Goal: Transaction & Acquisition: Book appointment/travel/reservation

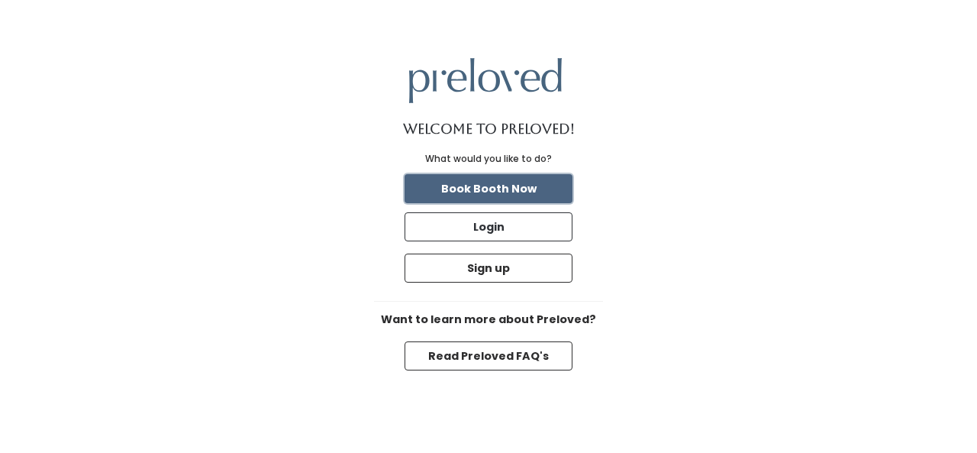
click at [513, 189] on button "Book Booth Now" at bounding box center [489, 188] width 168 height 29
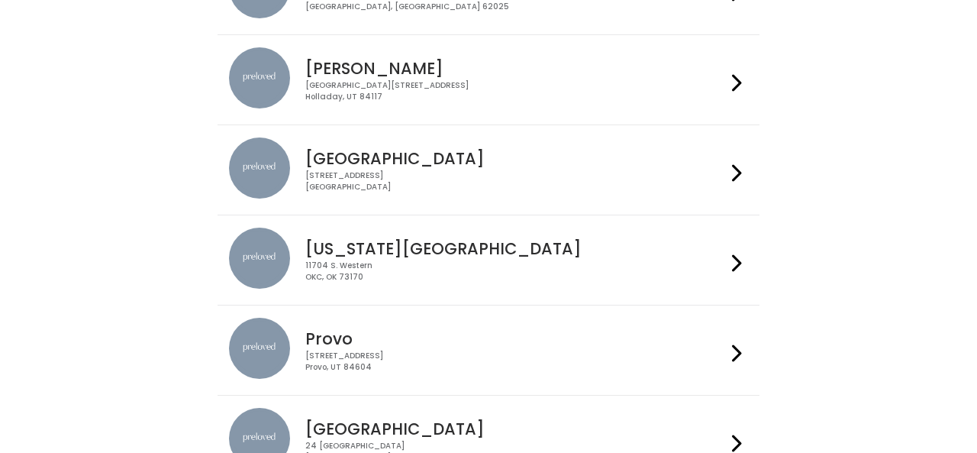
scroll to position [298, 0]
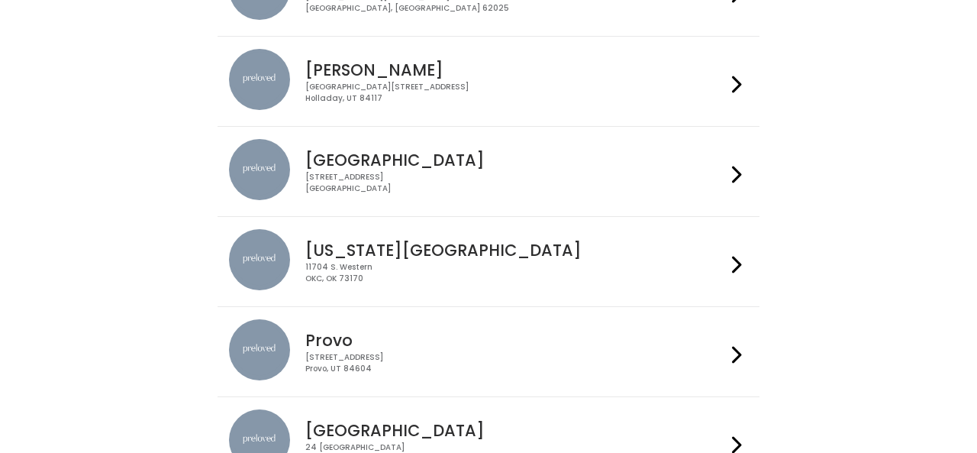
click at [328, 168] on h4 "Houston" at bounding box center [515, 160] width 420 height 18
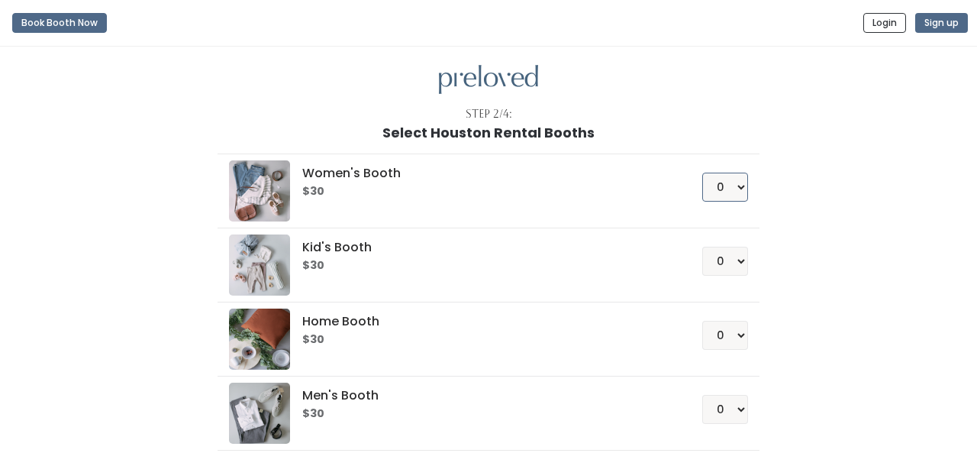
click at [743, 191] on select "0 1 2 3 4" at bounding box center [725, 187] width 46 height 29
select select "1"
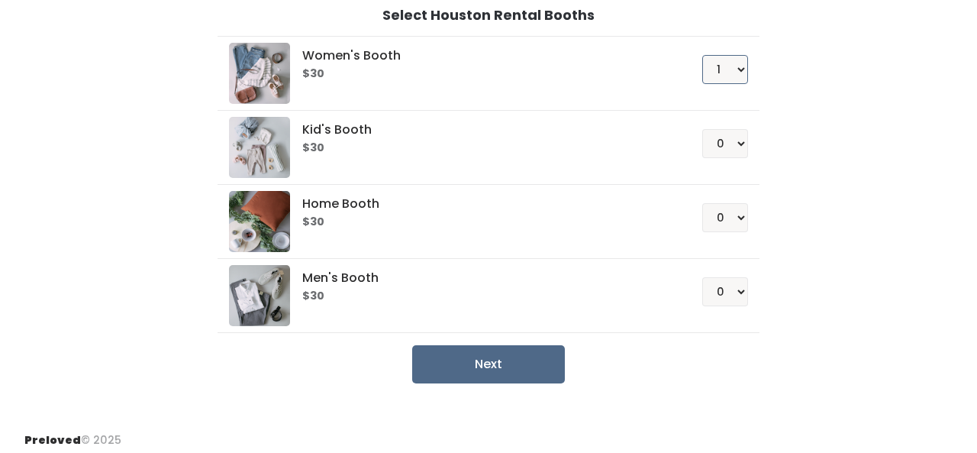
scroll to position [125, 0]
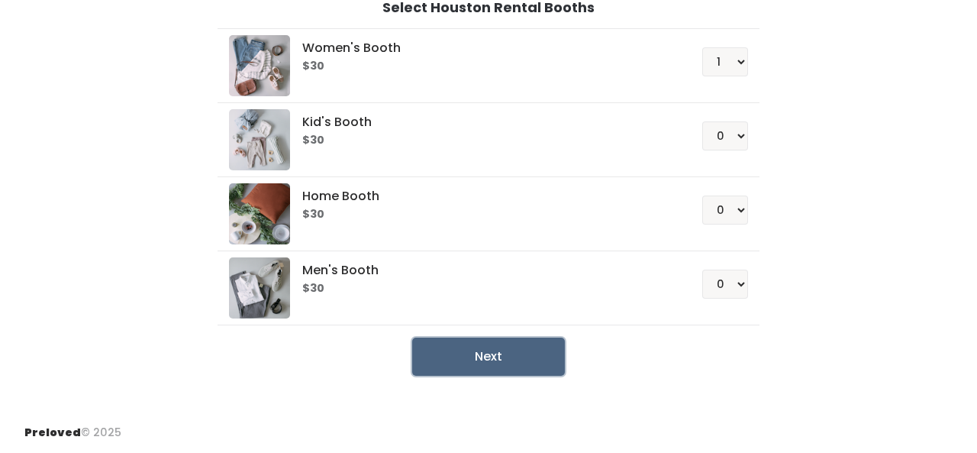
click at [494, 363] on button "Next" at bounding box center [488, 356] width 153 height 38
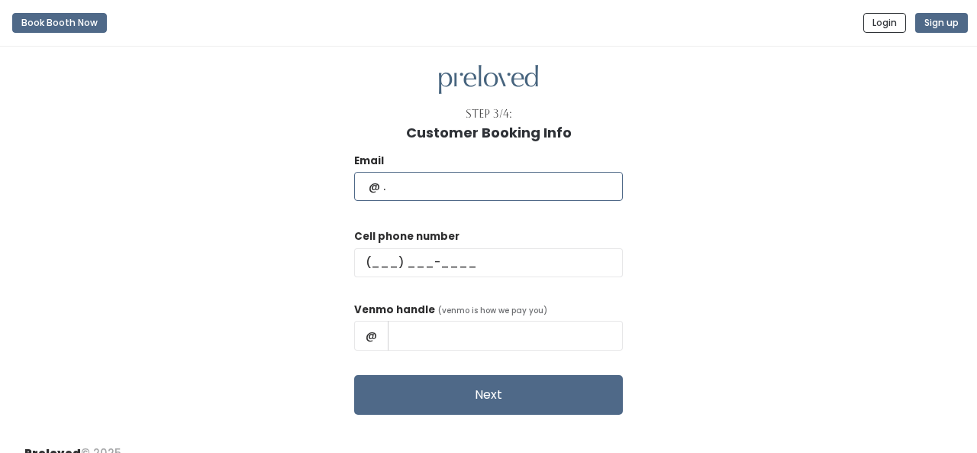
click at [488, 194] on input "text" at bounding box center [488, 186] width 269 height 29
type input "[EMAIL_ADDRESS][DOMAIN_NAME]"
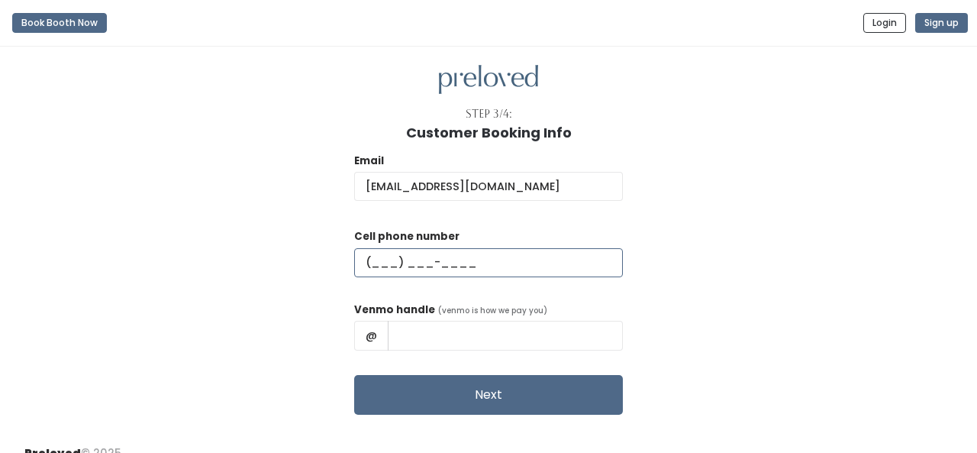
click at [435, 254] on input "text" at bounding box center [488, 262] width 269 height 29
type input "(281) 633-6602"
click at [450, 335] on input "text" at bounding box center [505, 335] width 235 height 29
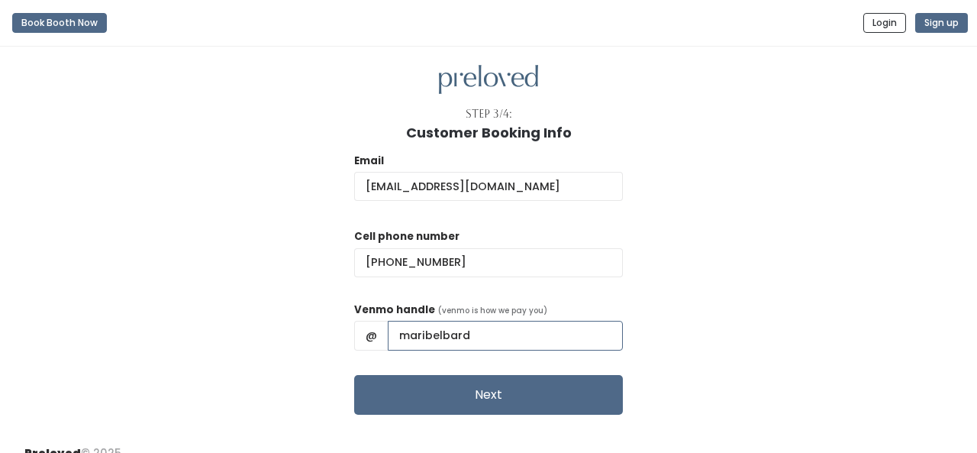
type input "maribelbard"
click at [686, 299] on div "Email maribelbard92@gmail.com Cell phone number (281) 633-6602 Venmo handle (ve…" at bounding box center [488, 277] width 928 height 274
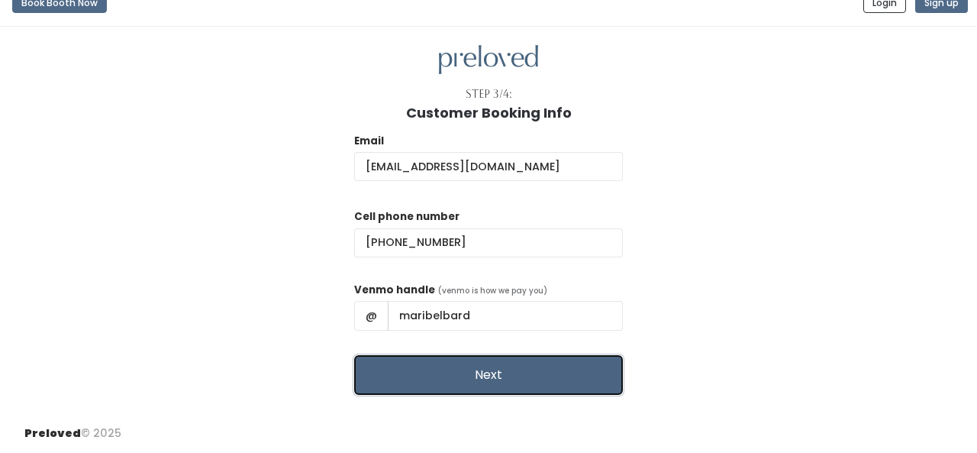
click at [521, 385] on button "Next" at bounding box center [488, 375] width 269 height 40
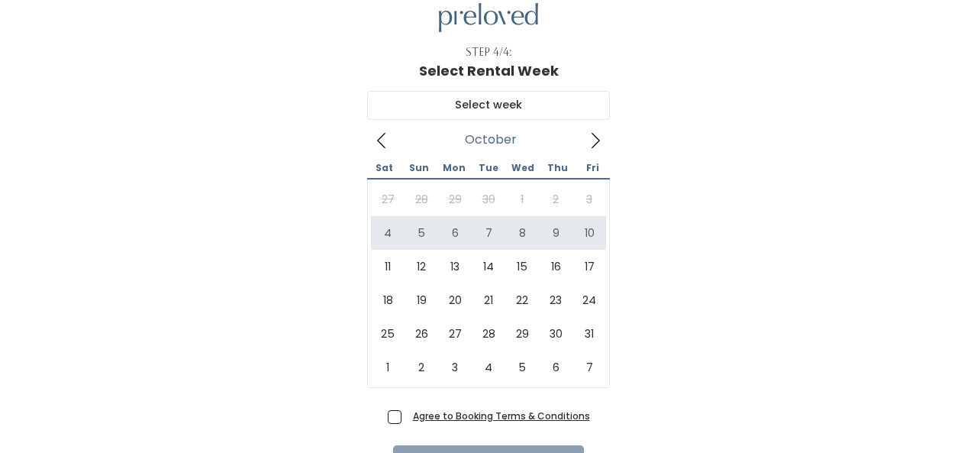
scroll to position [51, 0]
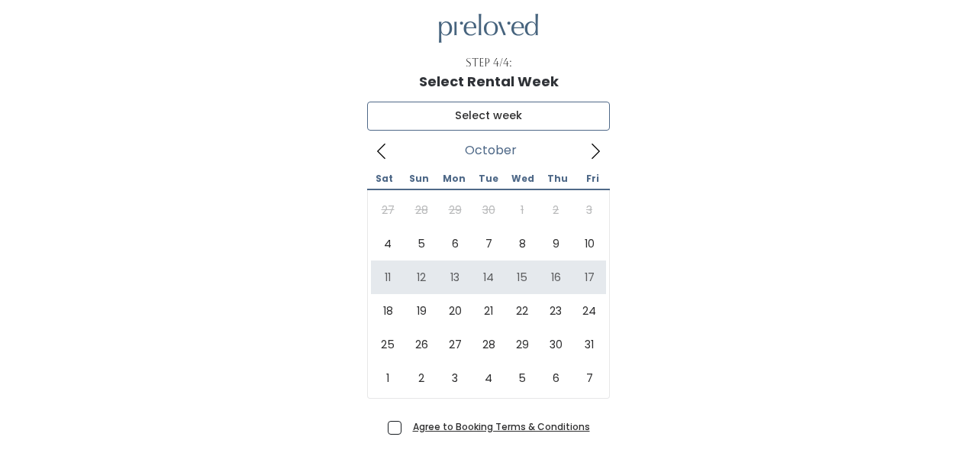
type input "[DATE] to [DATE]"
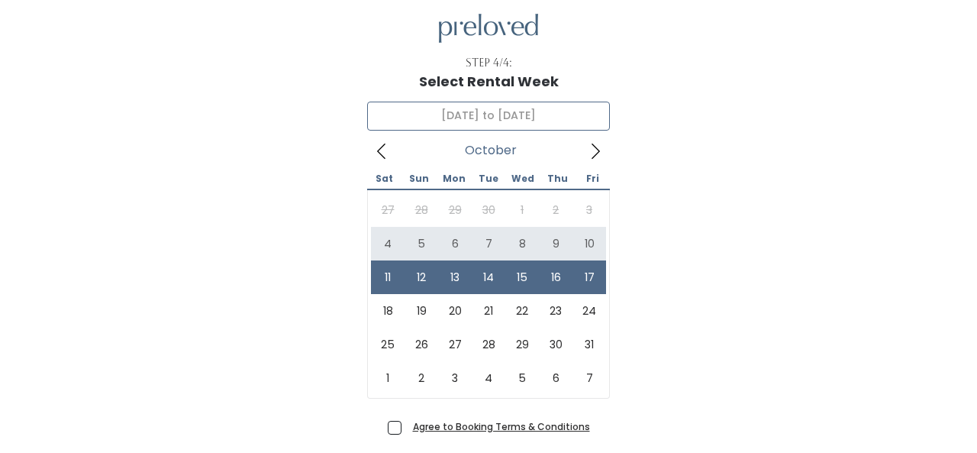
scroll to position [151, 0]
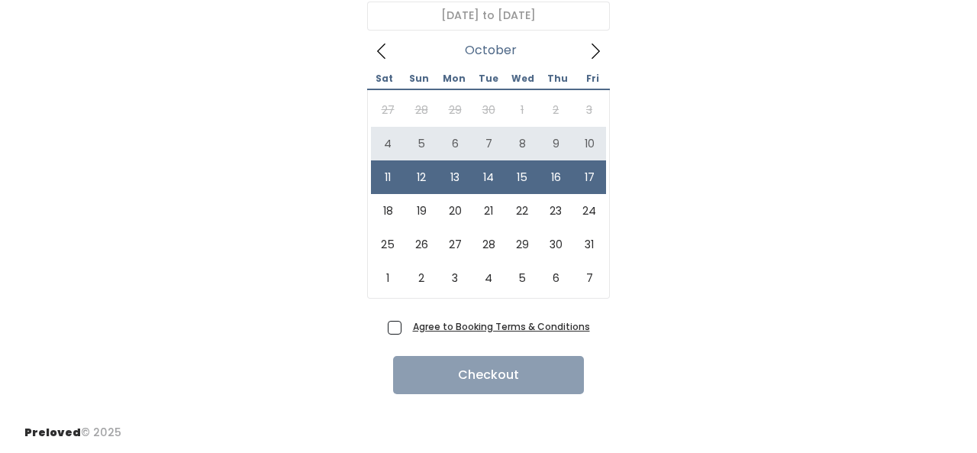
click at [544, 324] on u "Agree to Booking Terms & Conditions" at bounding box center [501, 326] width 177 height 13
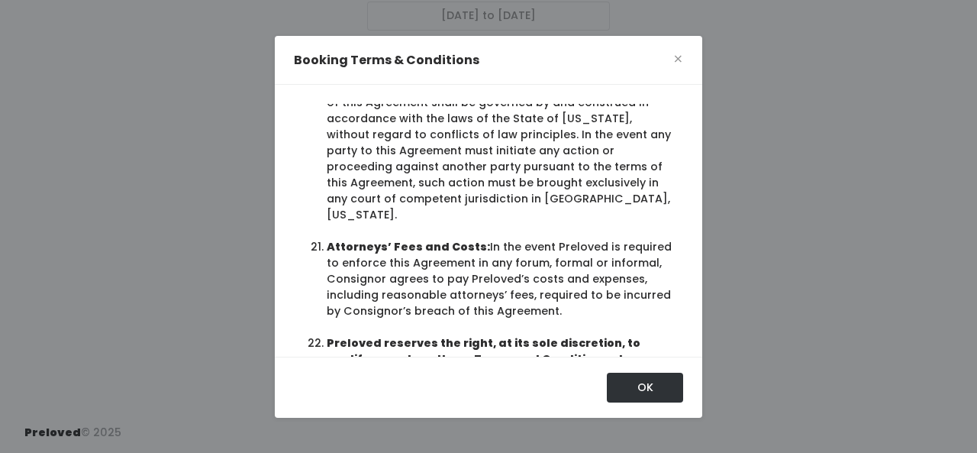
scroll to position [3334, 0]
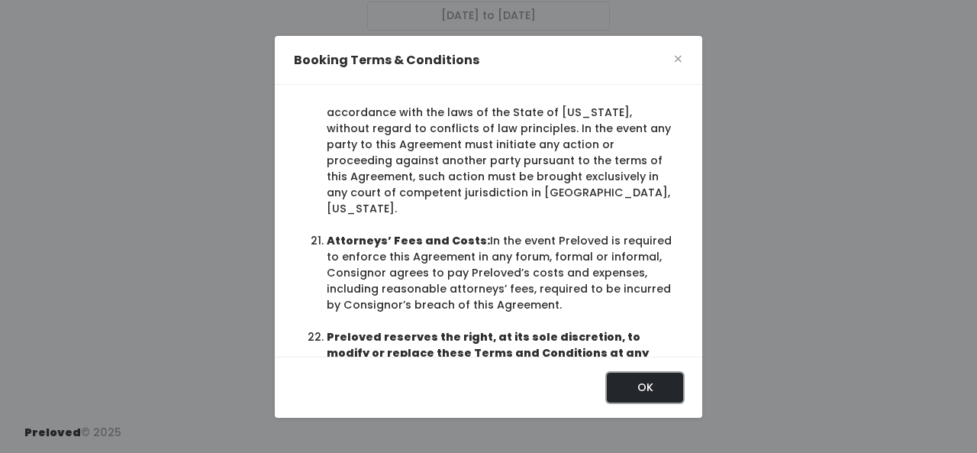
click at [647, 379] on button "OK" at bounding box center [645, 387] width 76 height 29
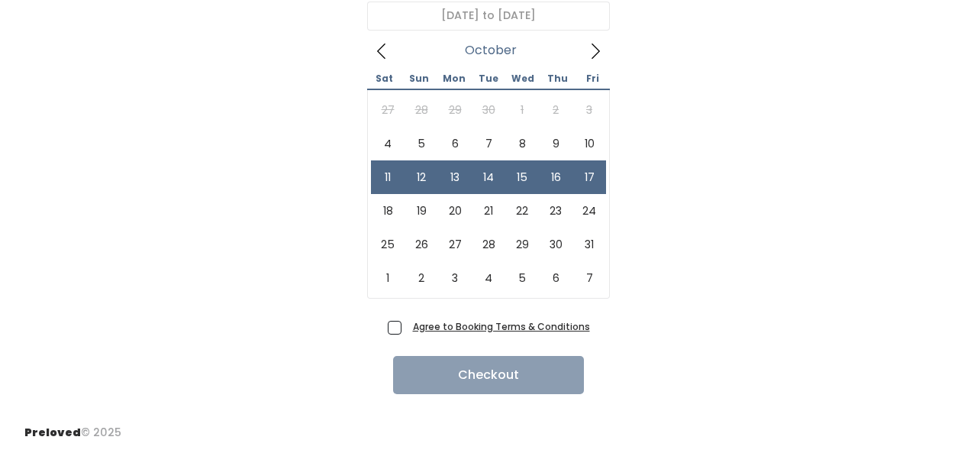
click at [407, 331] on span "Agree to Booking Terms & Conditions" at bounding box center [498, 325] width 183 height 15
click at [407, 328] on input "Agree to Booking Terms & Conditions" at bounding box center [412, 323] width 10 height 10
checkbox input "true"
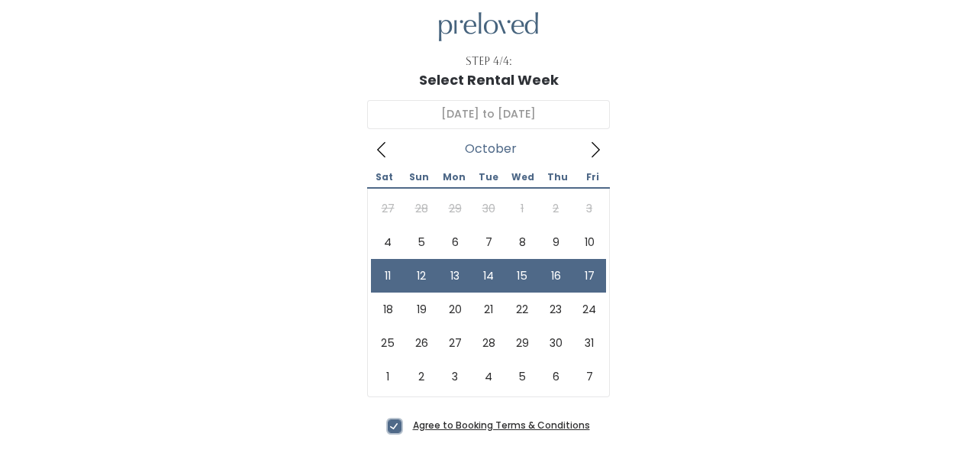
scroll to position [151, 0]
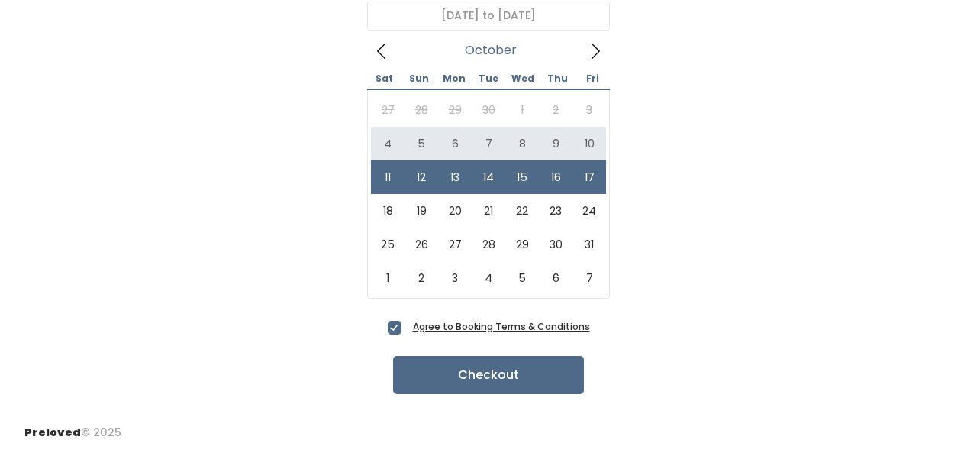
click at [756, 229] on div "October 11 to October 17 October 2025 Sat Sun Mon Tue Wed Thu Fri 27 28 29 30 1…" at bounding box center [488, 152] width 928 height 326
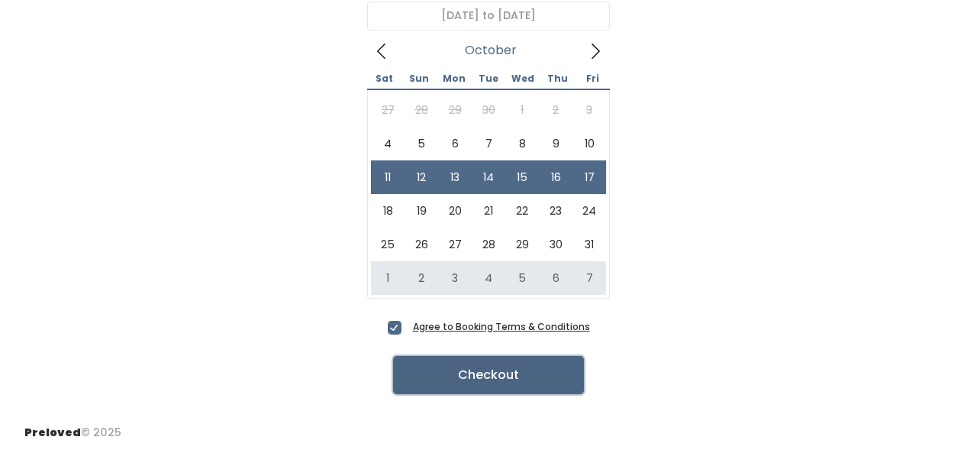
click at [505, 380] on button "Checkout" at bounding box center [488, 375] width 191 height 38
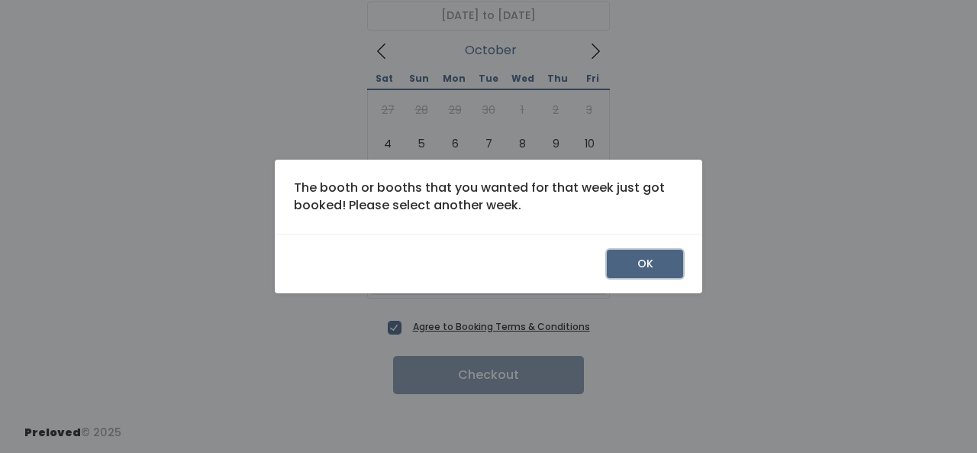
click at [660, 258] on button "OK" at bounding box center [645, 264] width 76 height 29
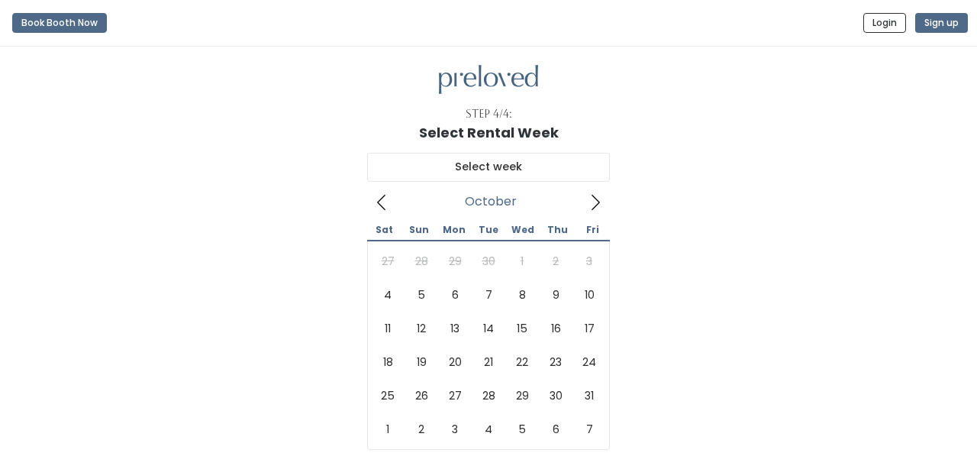
scroll to position [151, 0]
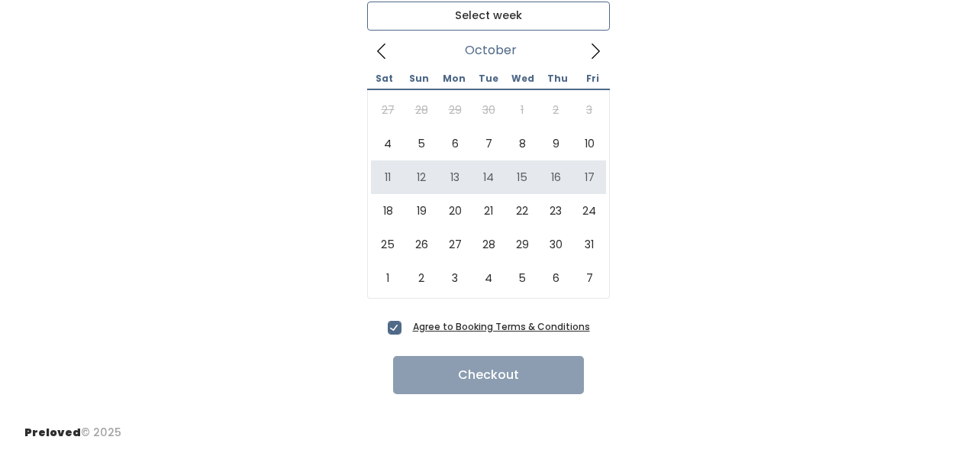
type input "[DATE] to [DATE]"
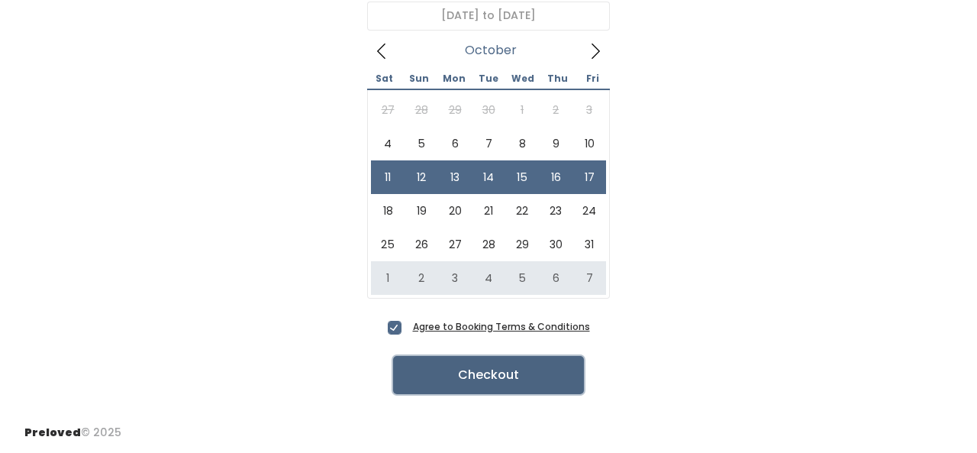
click at [532, 376] on button "Checkout" at bounding box center [488, 375] width 191 height 38
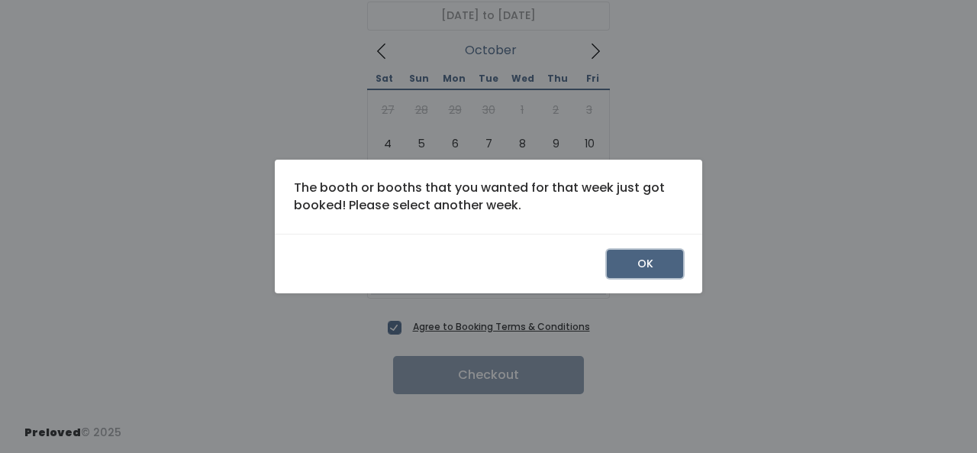
click at [661, 264] on button "OK" at bounding box center [645, 264] width 76 height 29
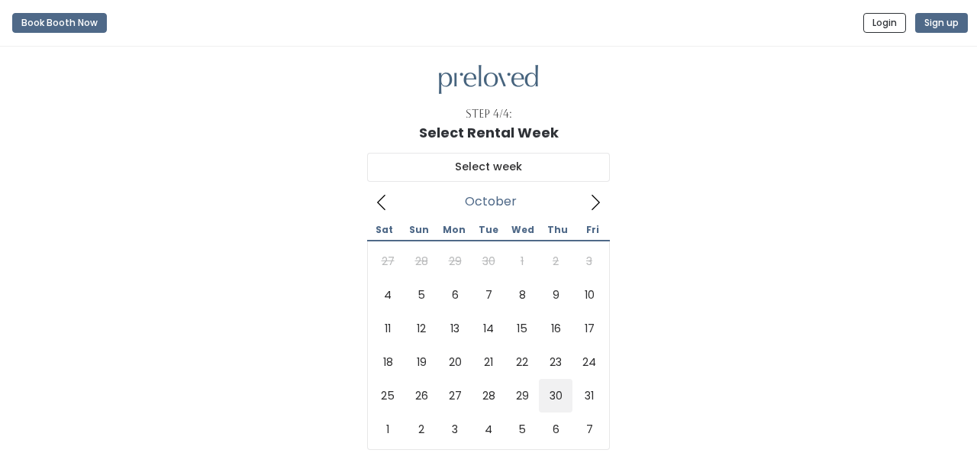
scroll to position [151, 0]
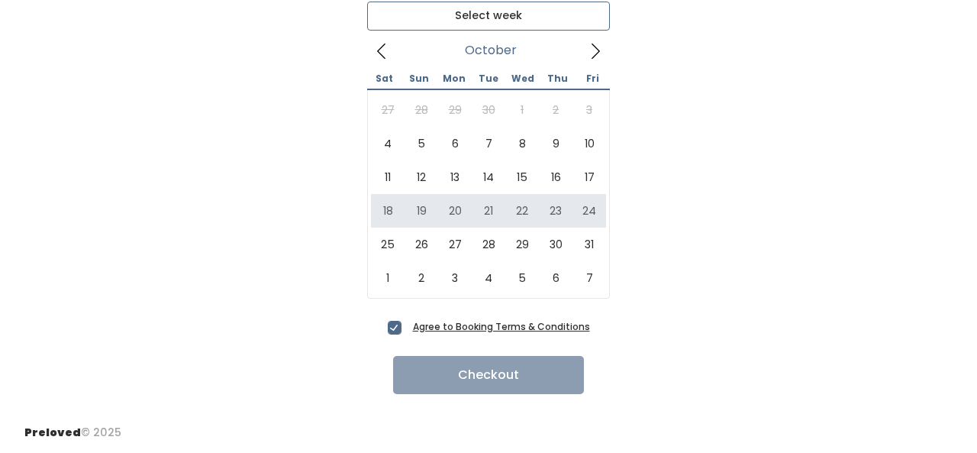
type input "[DATE] to [DATE]"
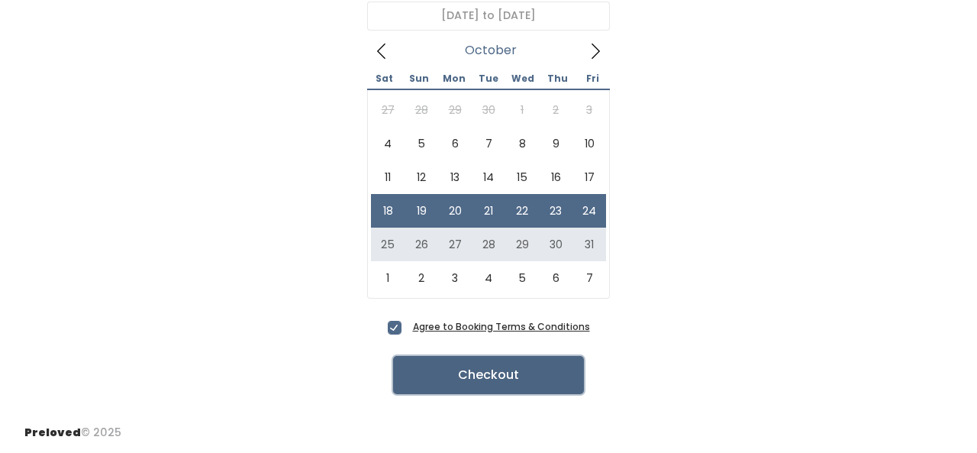
click at [479, 382] on button "Checkout" at bounding box center [488, 375] width 191 height 38
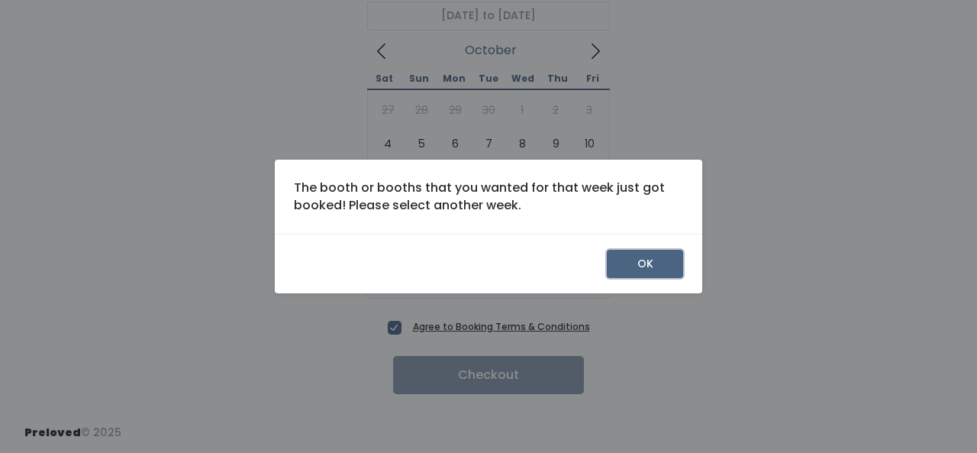
click at [676, 263] on button "OK" at bounding box center [645, 264] width 76 height 29
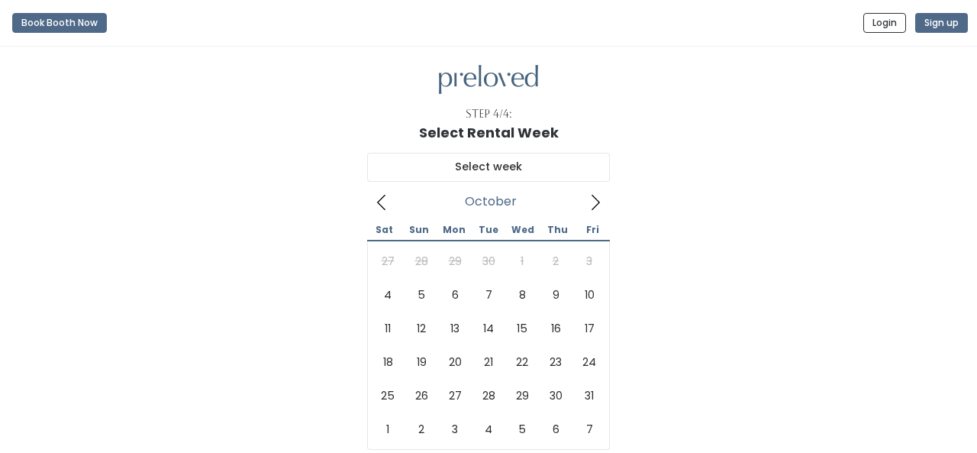
scroll to position [151, 0]
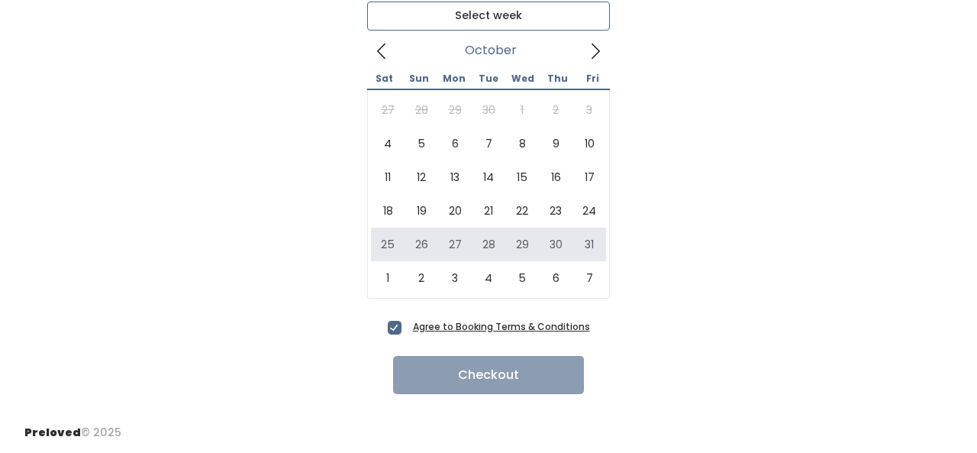
type input "[DATE] to [DATE]"
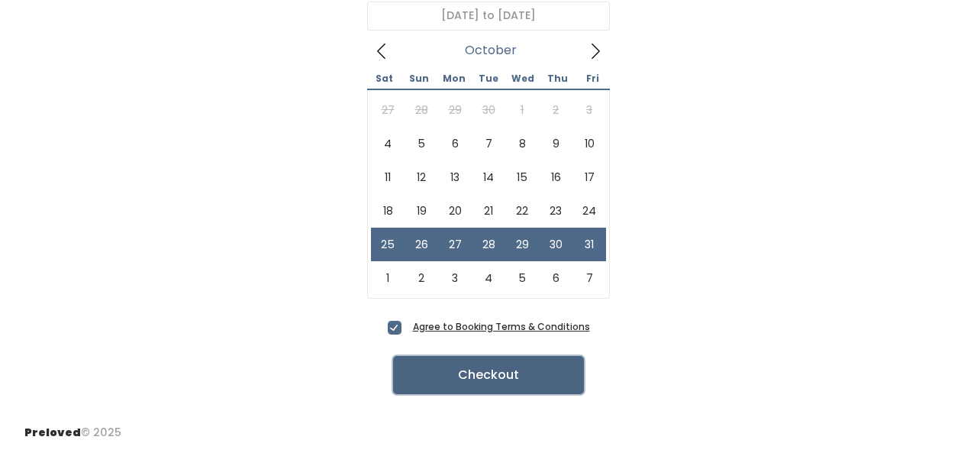
click at [515, 385] on button "Checkout" at bounding box center [488, 375] width 191 height 38
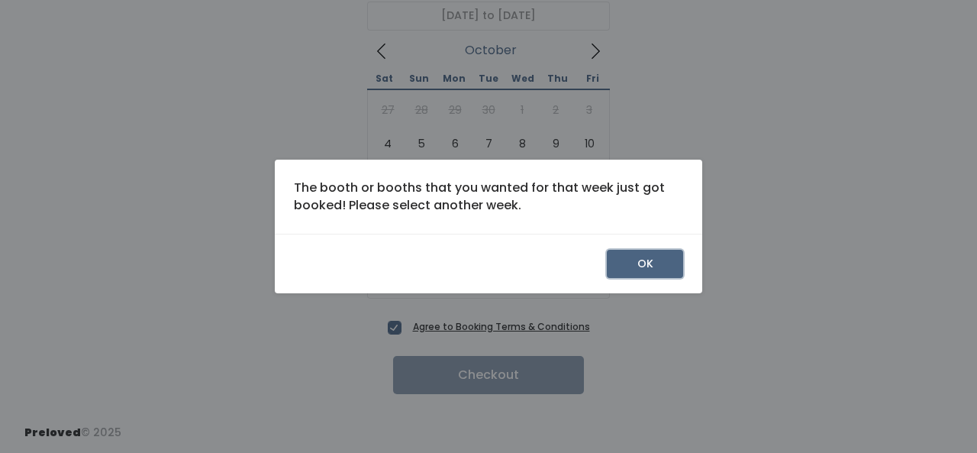
click at [634, 264] on button "OK" at bounding box center [645, 264] width 76 height 29
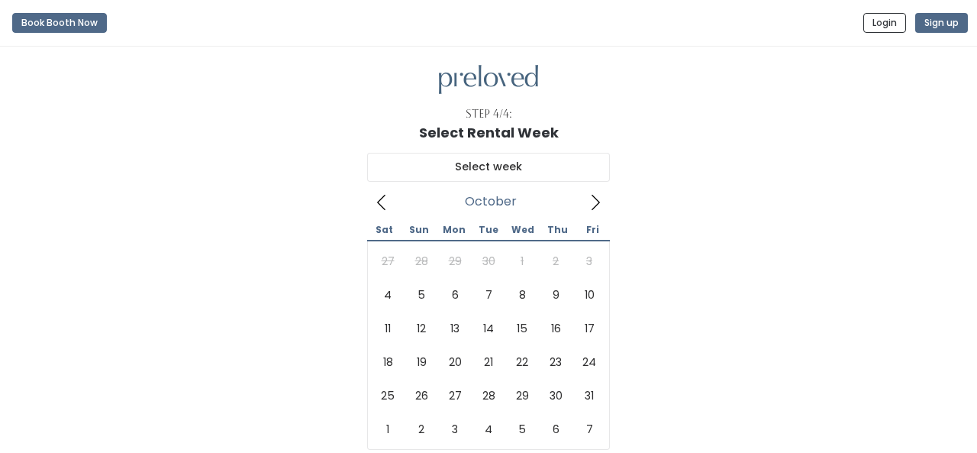
scroll to position [151, 0]
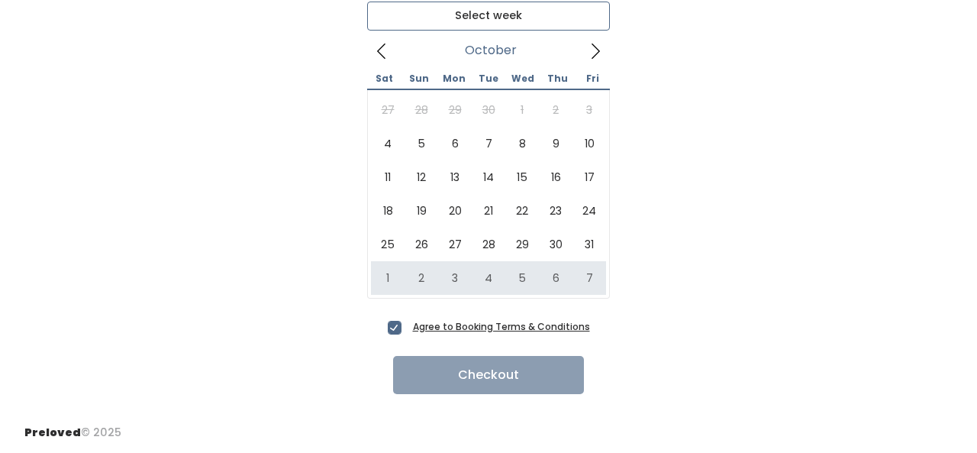
type input "November 1 to November 7"
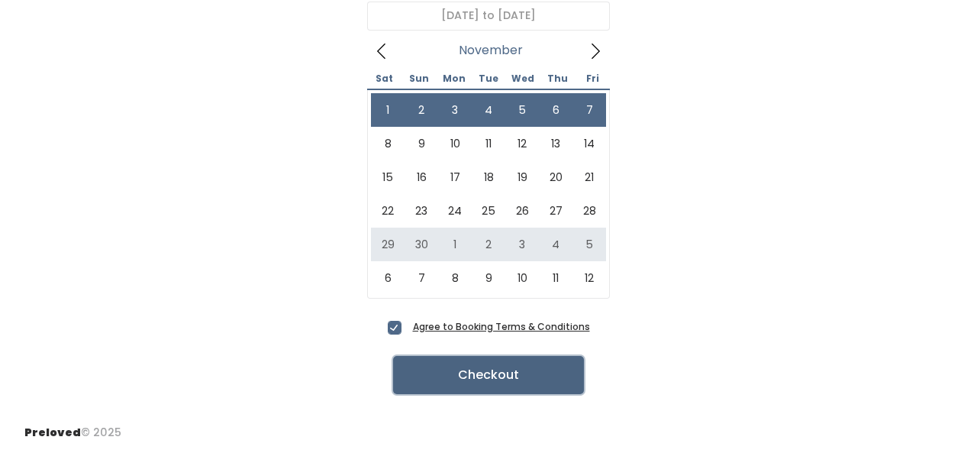
click at [520, 381] on button "Checkout" at bounding box center [488, 375] width 191 height 38
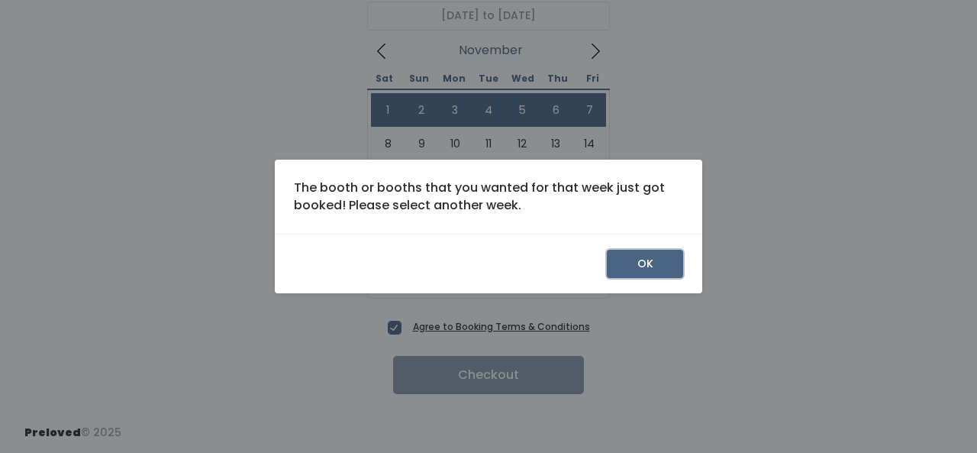
click at [660, 263] on button "OK" at bounding box center [645, 264] width 76 height 29
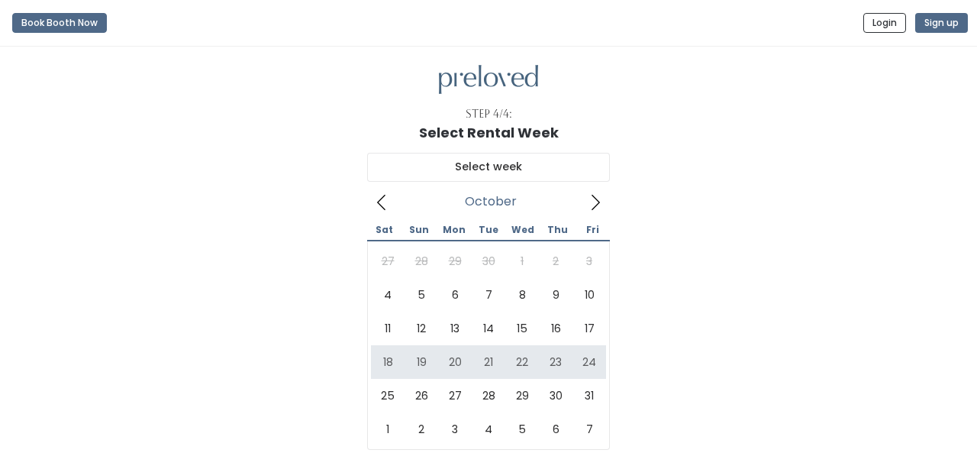
scroll to position [151, 0]
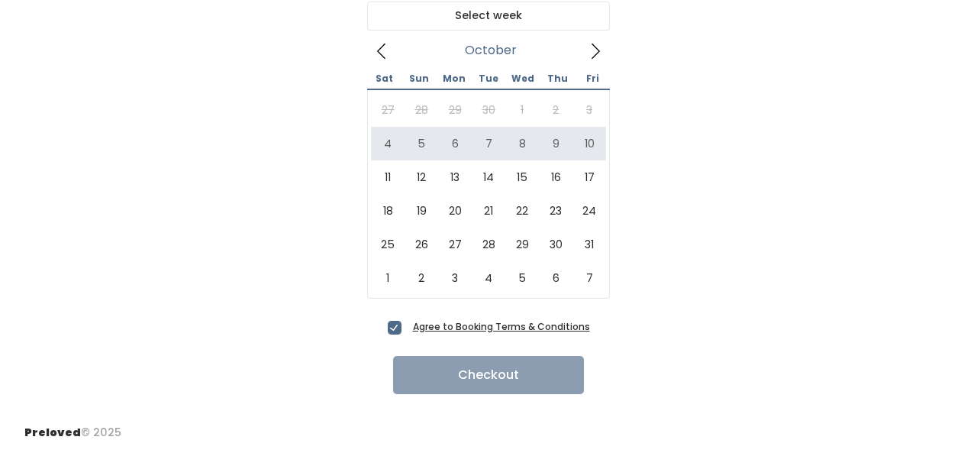
click at [598, 48] on icon at bounding box center [595, 51] width 17 height 17
type input "November 8 to November 14"
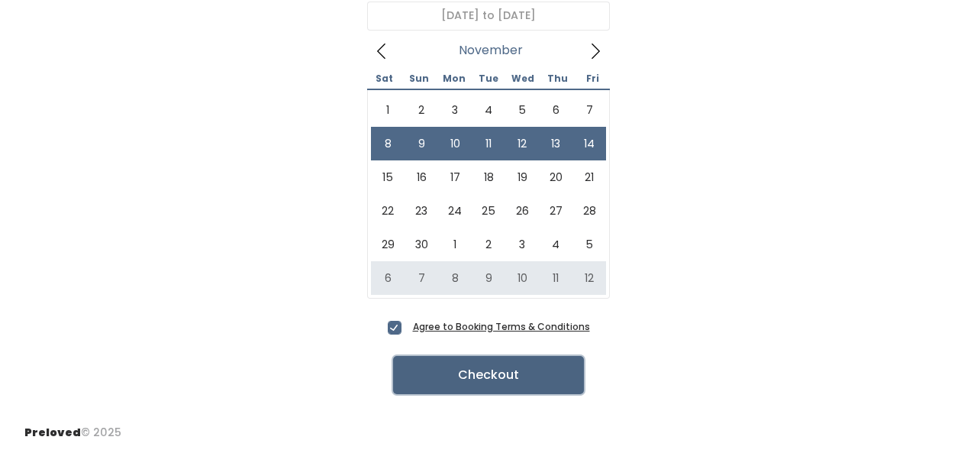
click at [511, 375] on button "Checkout" at bounding box center [488, 375] width 191 height 38
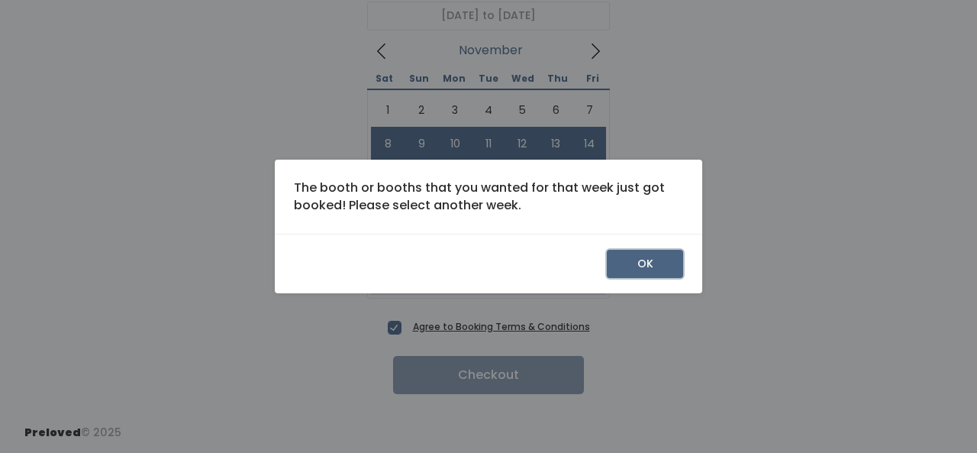
click at [660, 269] on button "OK" at bounding box center [645, 264] width 76 height 29
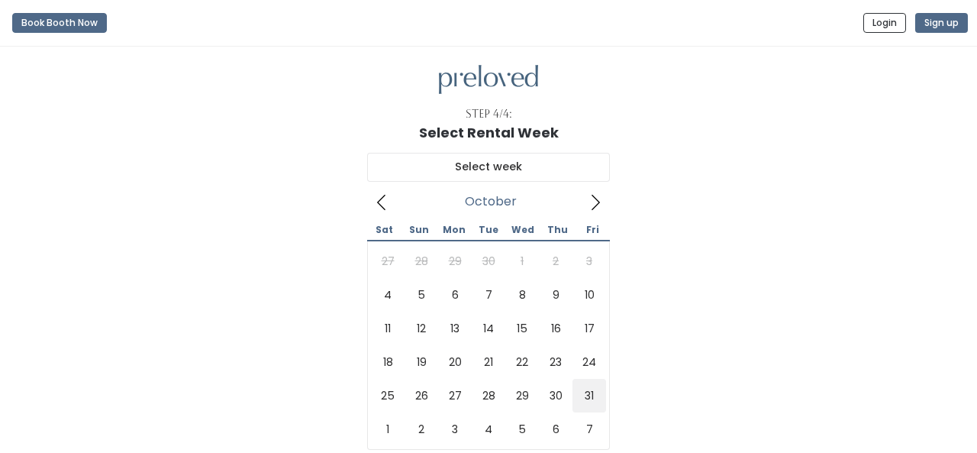
scroll to position [151, 0]
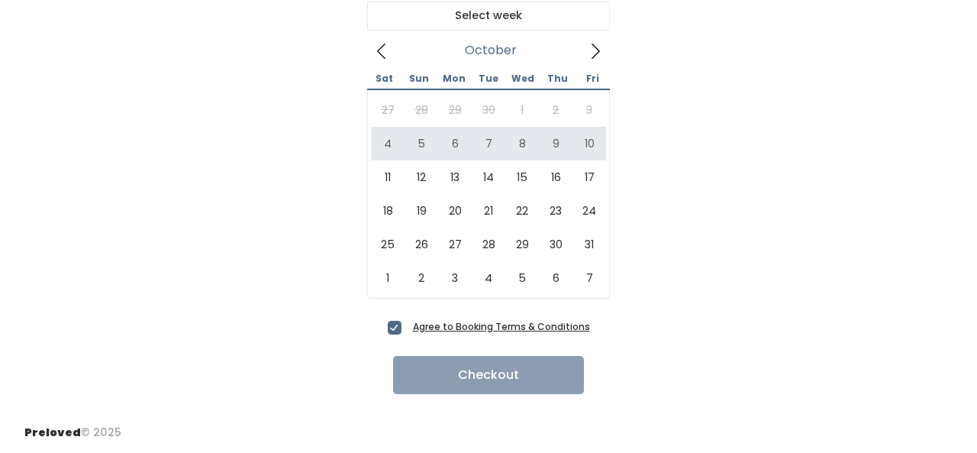
click at [598, 51] on icon at bounding box center [595, 51] width 17 height 17
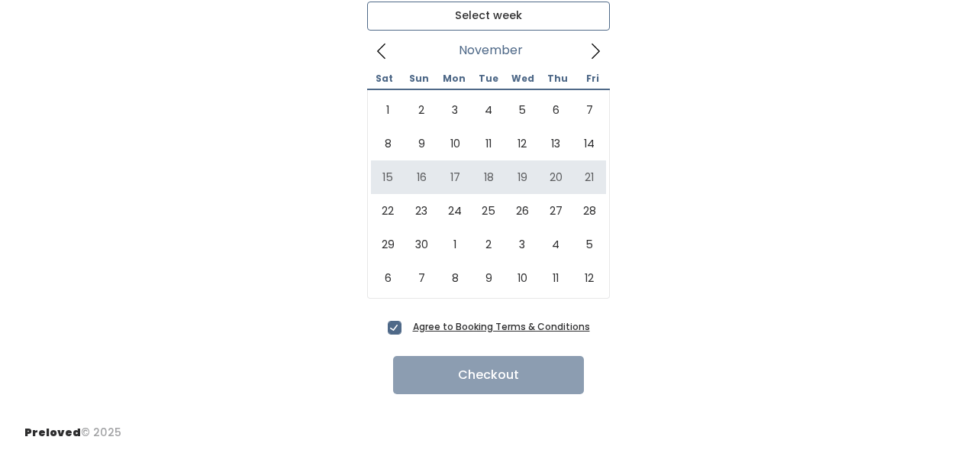
type input "November 15 to November 21"
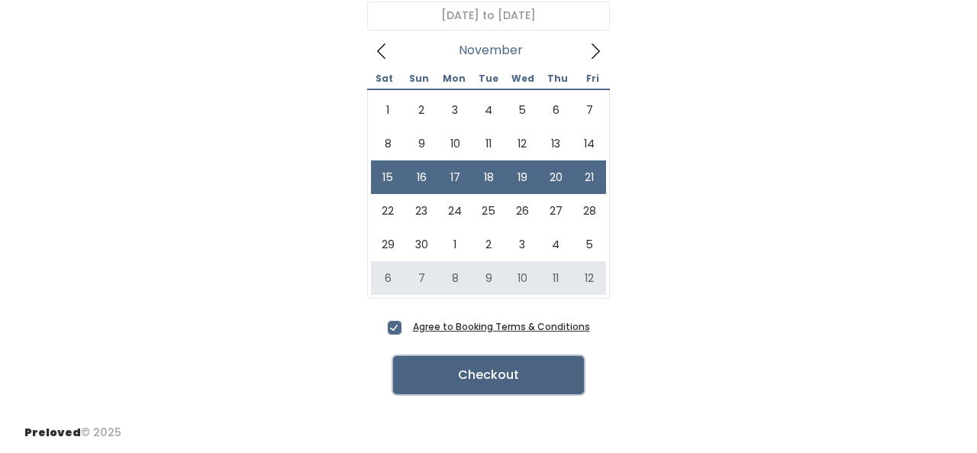
click at [515, 386] on button "Checkout" at bounding box center [488, 375] width 191 height 38
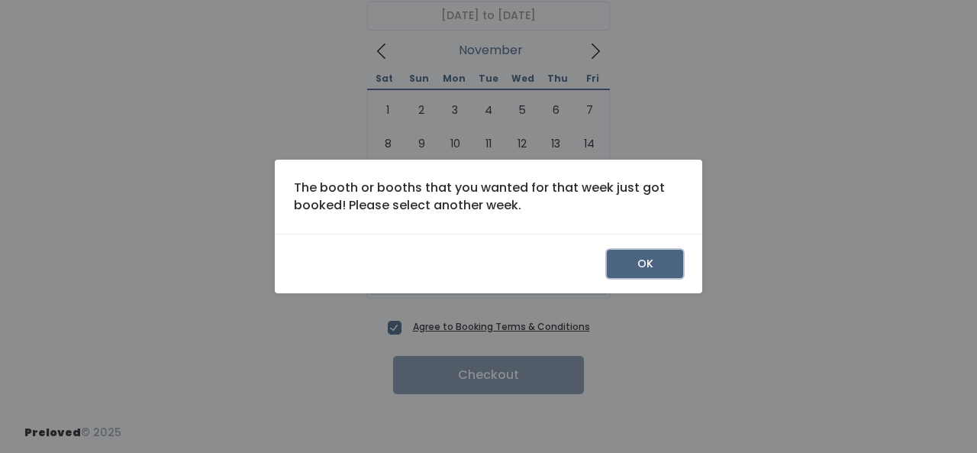
click at [673, 268] on button "OK" at bounding box center [645, 264] width 76 height 29
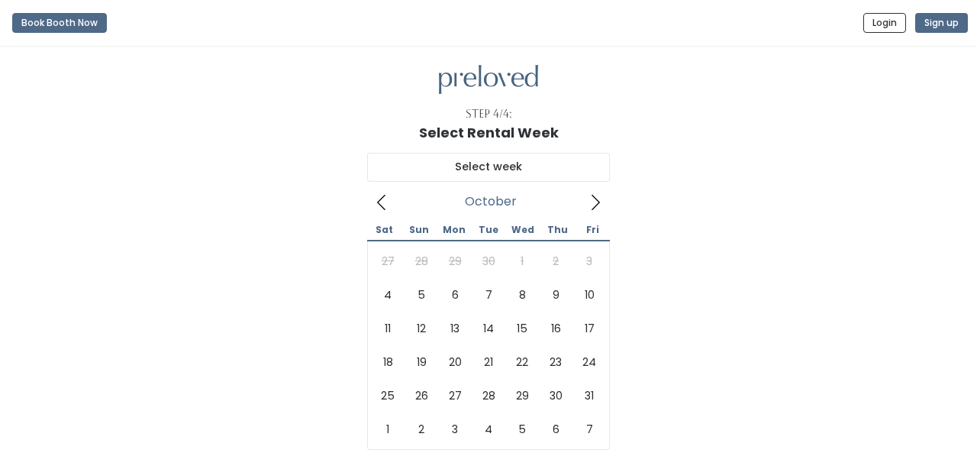
scroll to position [151, 0]
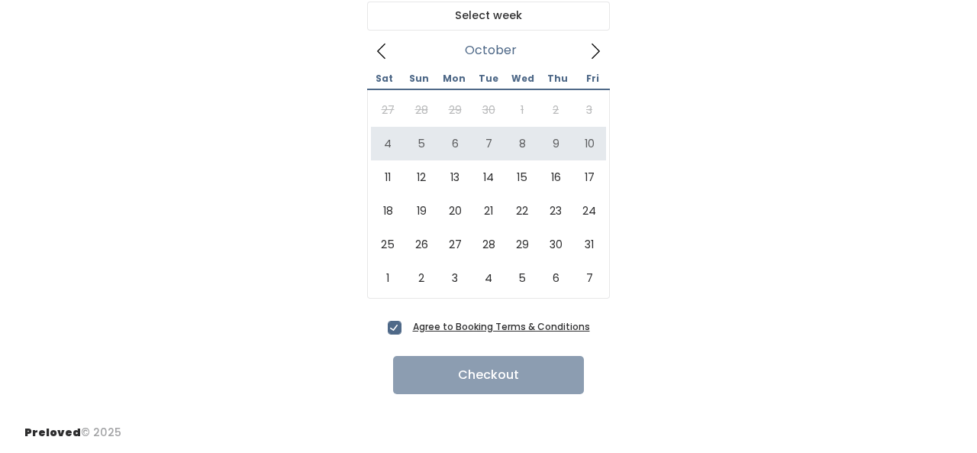
click at [595, 58] on icon at bounding box center [595, 51] width 17 height 17
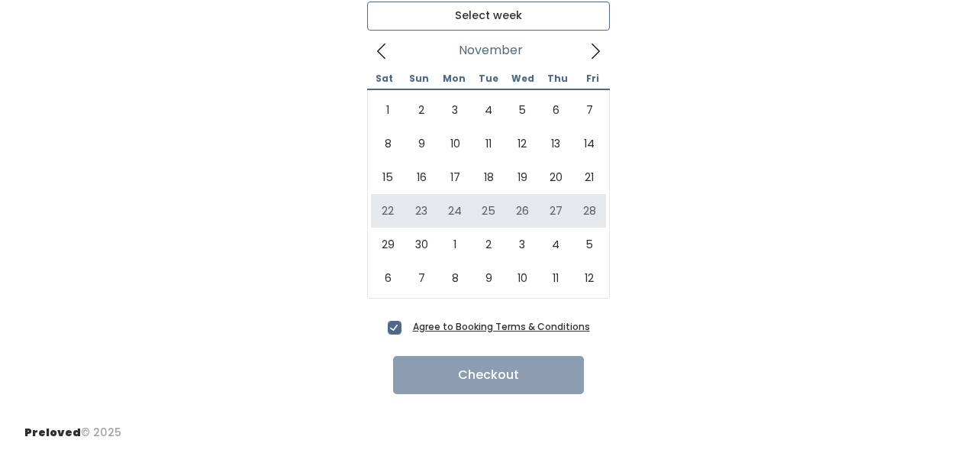
type input "[DATE] to [DATE]"
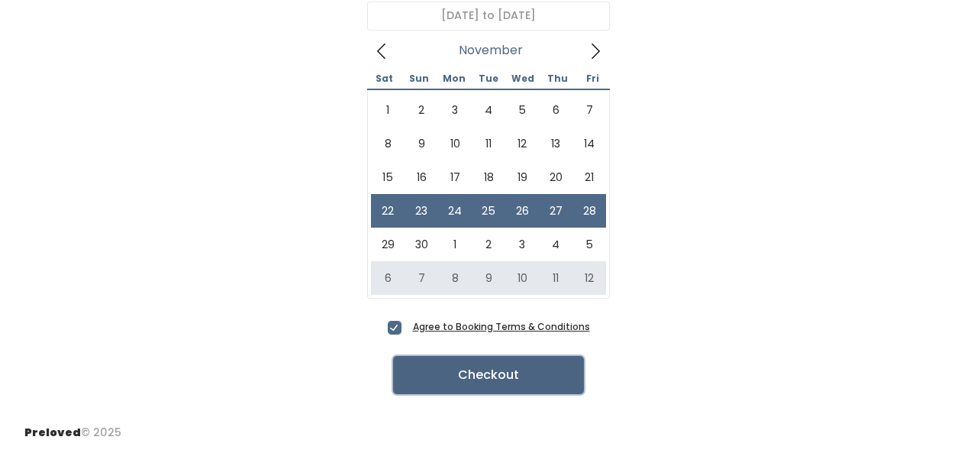
click at [526, 370] on button "Checkout" at bounding box center [488, 375] width 191 height 38
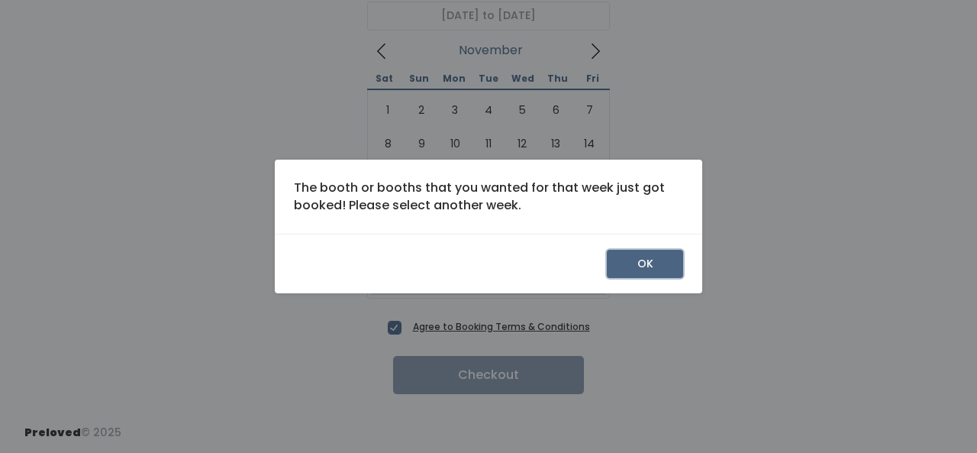
click at [653, 268] on button "OK" at bounding box center [645, 264] width 76 height 29
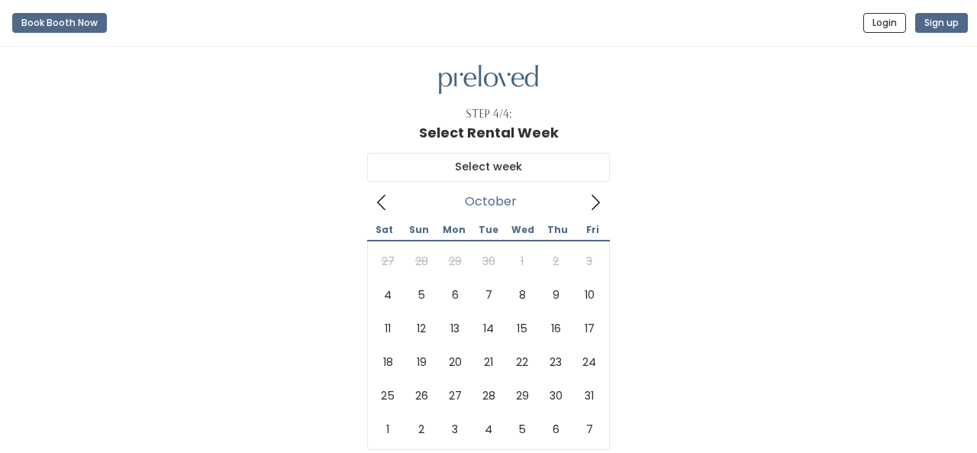
scroll to position [151, 0]
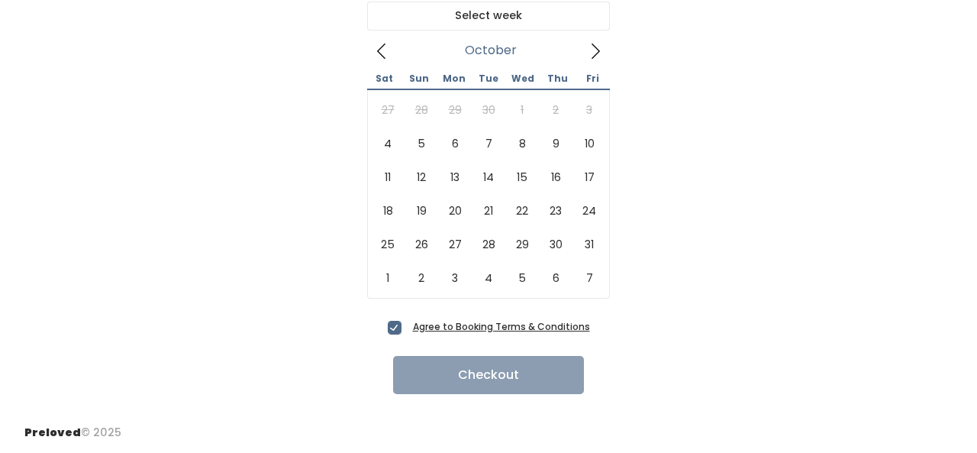
click at [593, 44] on icon at bounding box center [595, 51] width 17 height 17
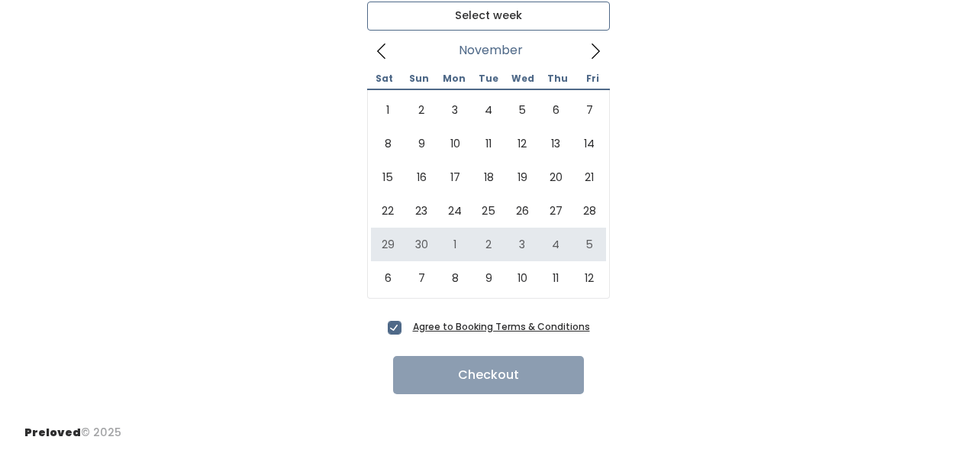
type input "[DATE] to [DATE]"
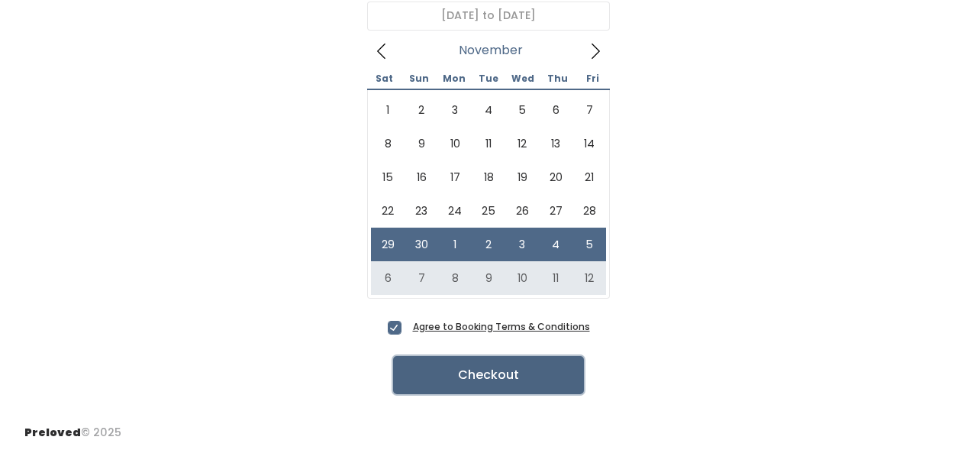
click at [521, 383] on button "Checkout" at bounding box center [488, 375] width 191 height 38
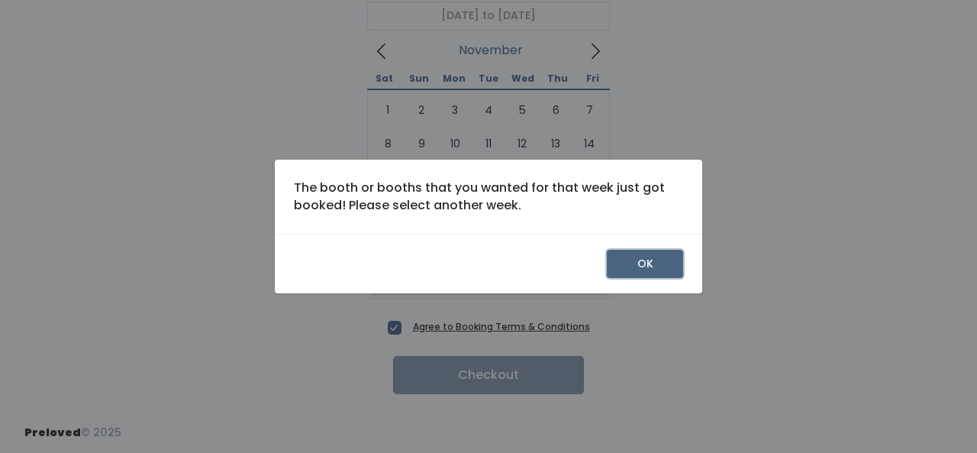
click at [663, 256] on button "OK" at bounding box center [645, 264] width 76 height 29
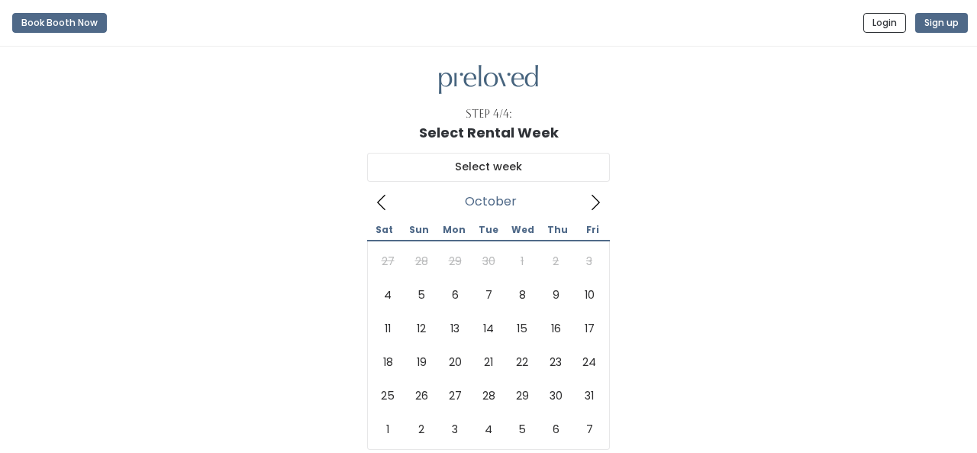
scroll to position [151, 0]
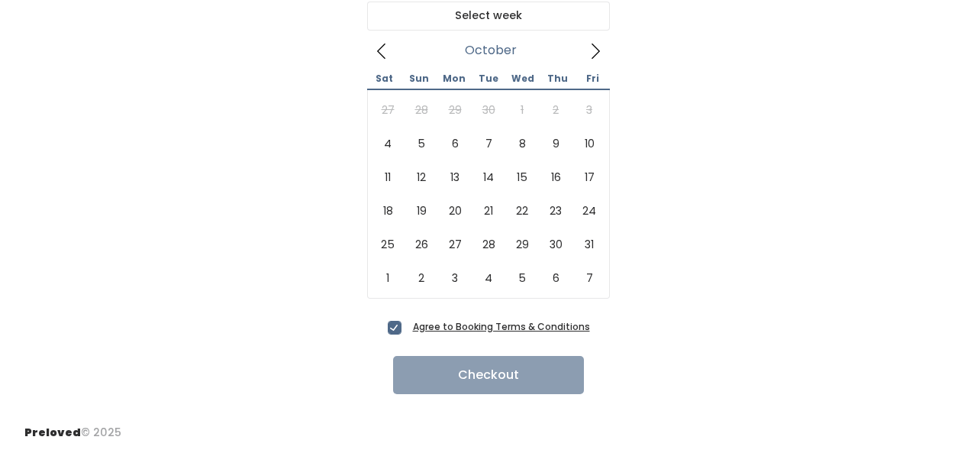
click at [598, 56] on icon at bounding box center [595, 51] width 17 height 17
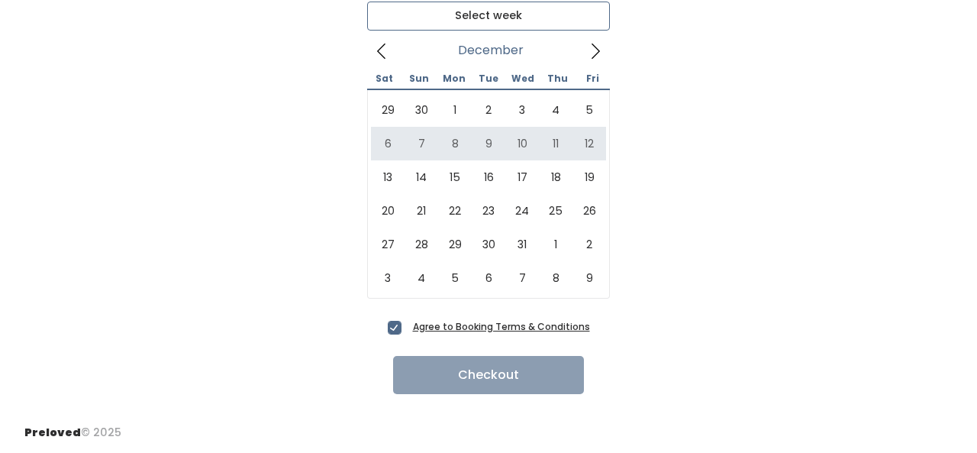
type input "December 6 to December 12"
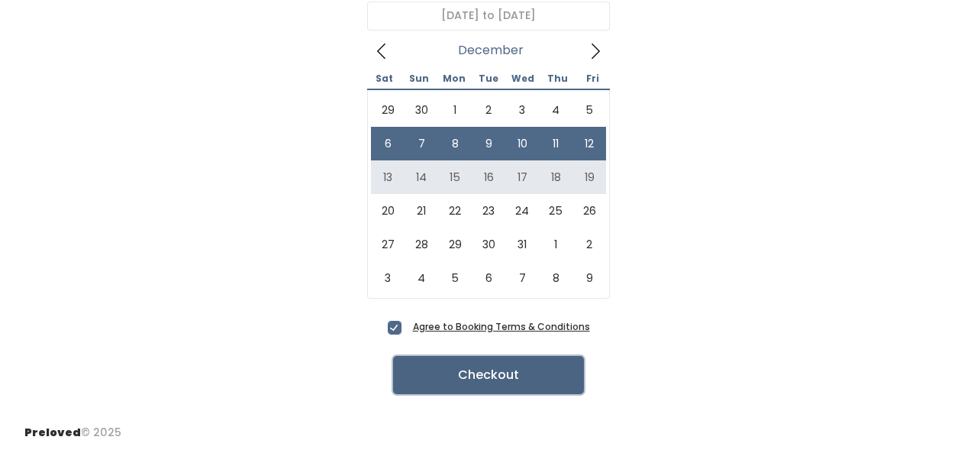
click at [538, 379] on button "Checkout" at bounding box center [488, 375] width 191 height 38
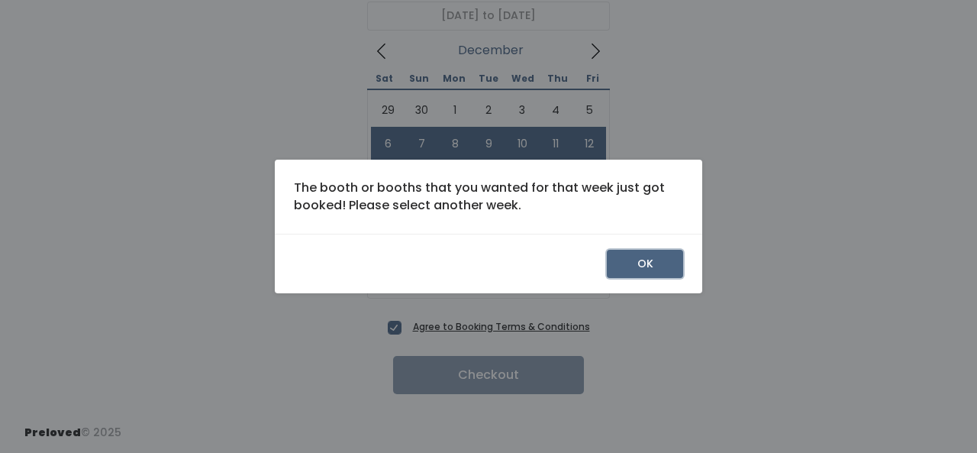
click at [657, 259] on button "OK" at bounding box center [645, 264] width 76 height 29
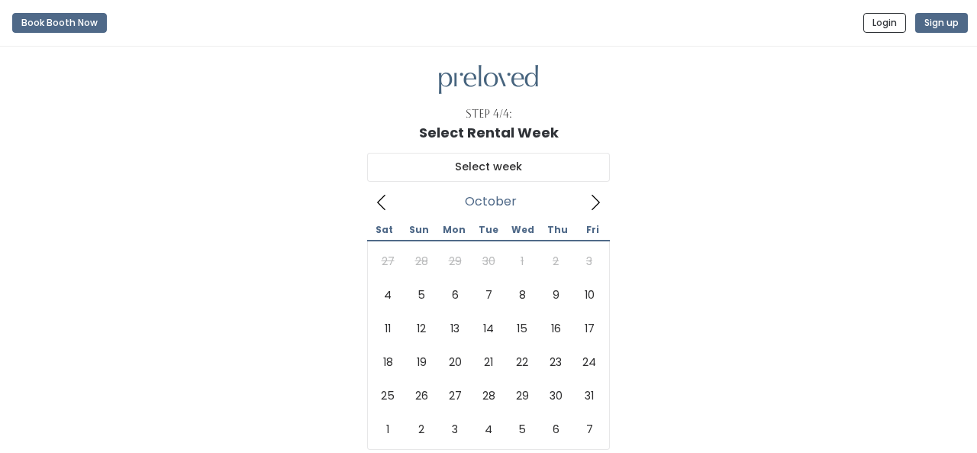
scroll to position [151, 0]
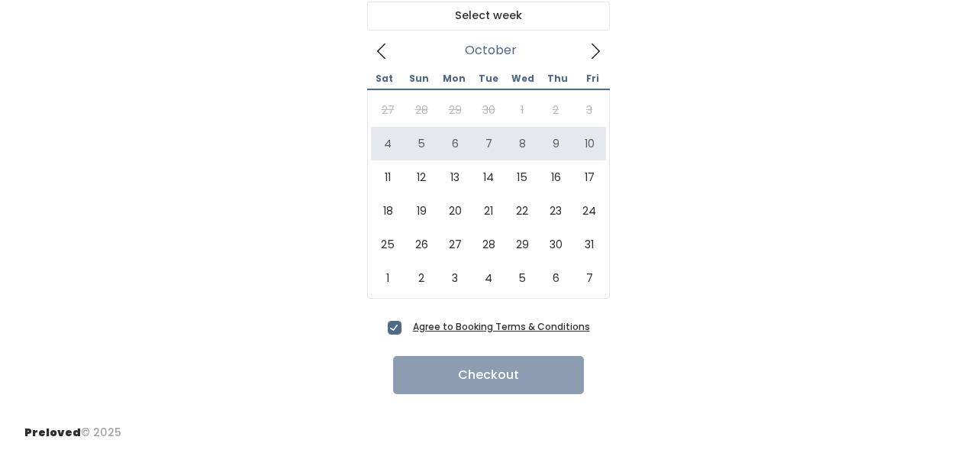
click at [595, 43] on icon at bounding box center [595, 51] width 17 height 17
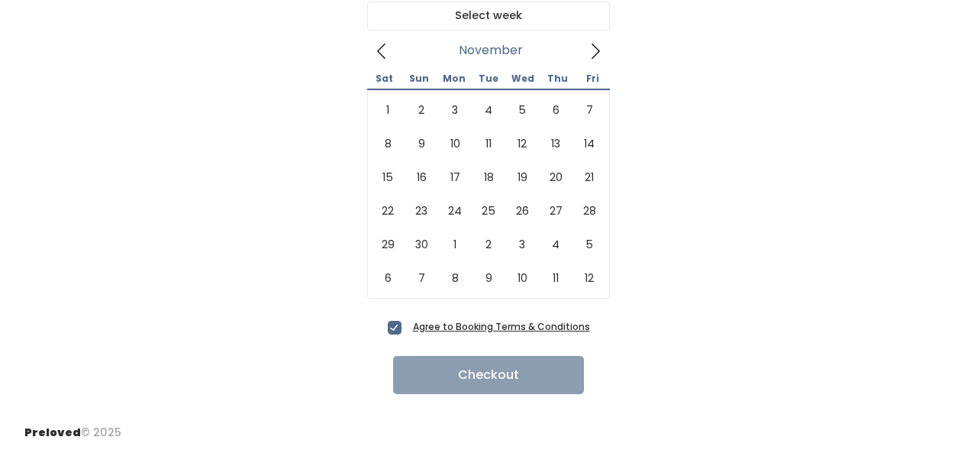
click at [595, 43] on icon at bounding box center [595, 51] width 17 height 17
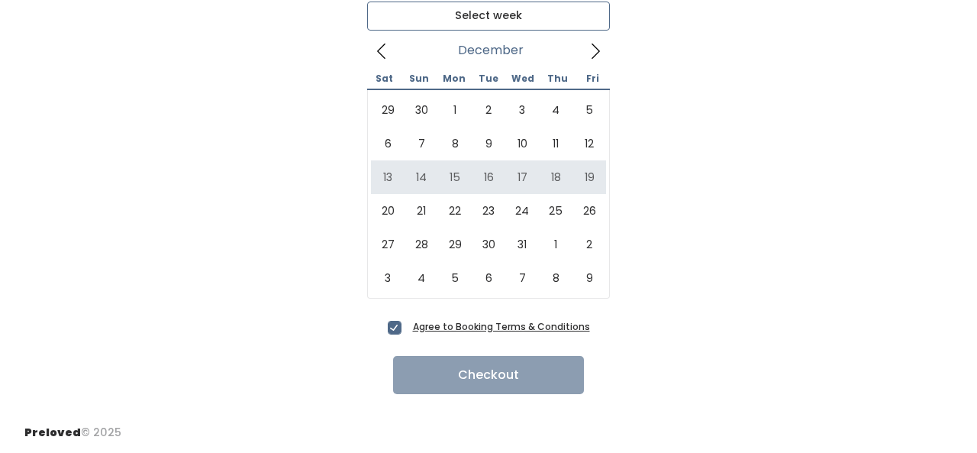
type input "December 13 to December 19"
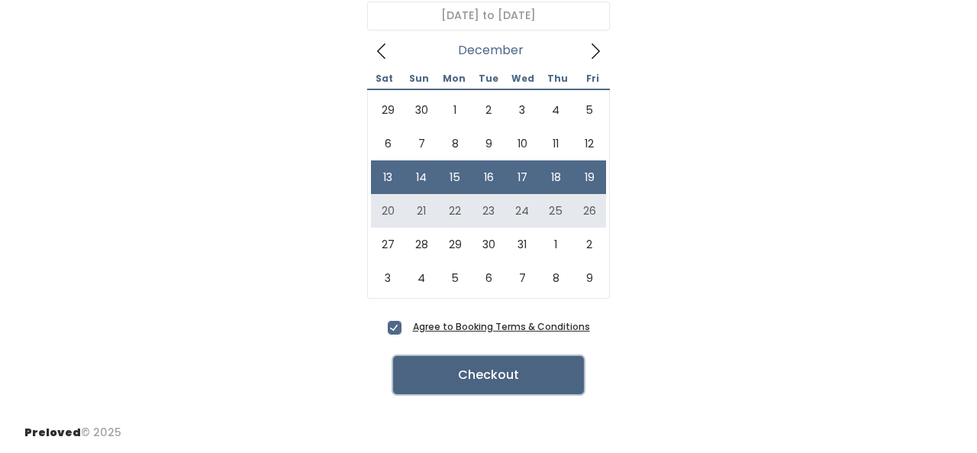
click at [553, 379] on button "Checkout" at bounding box center [488, 375] width 191 height 38
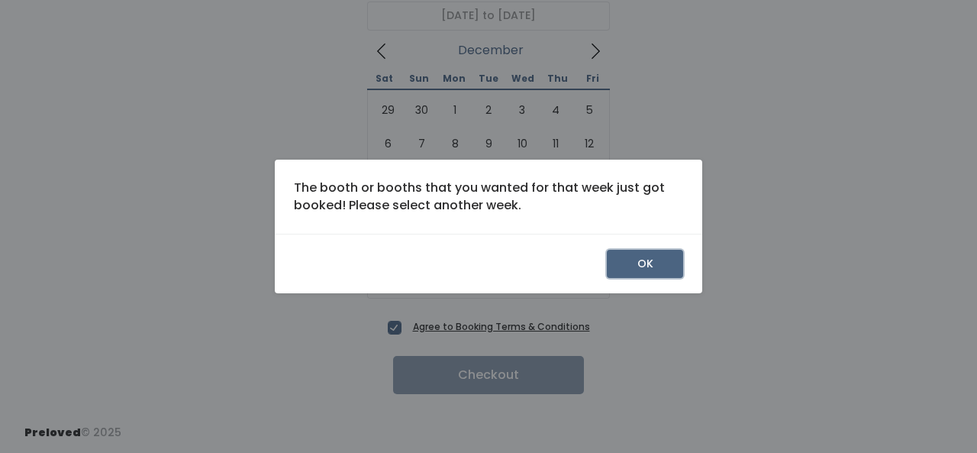
click at [648, 259] on button "OK" at bounding box center [645, 264] width 76 height 29
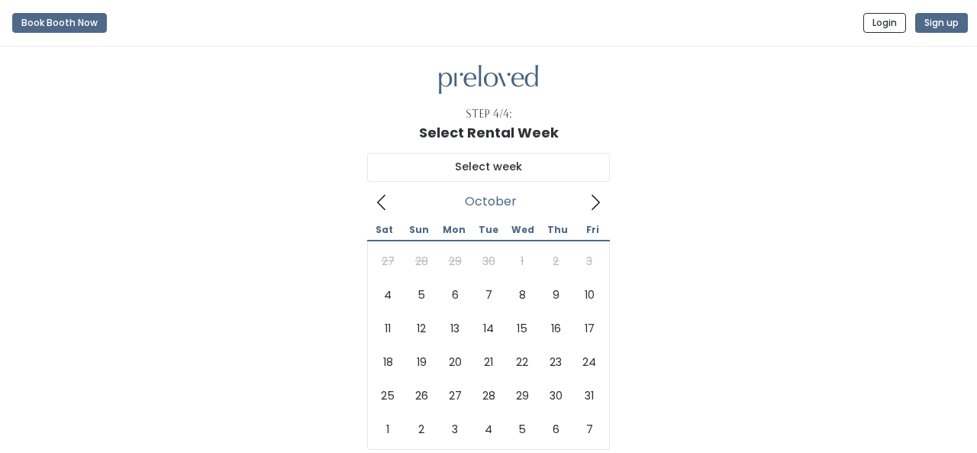
scroll to position [151, 0]
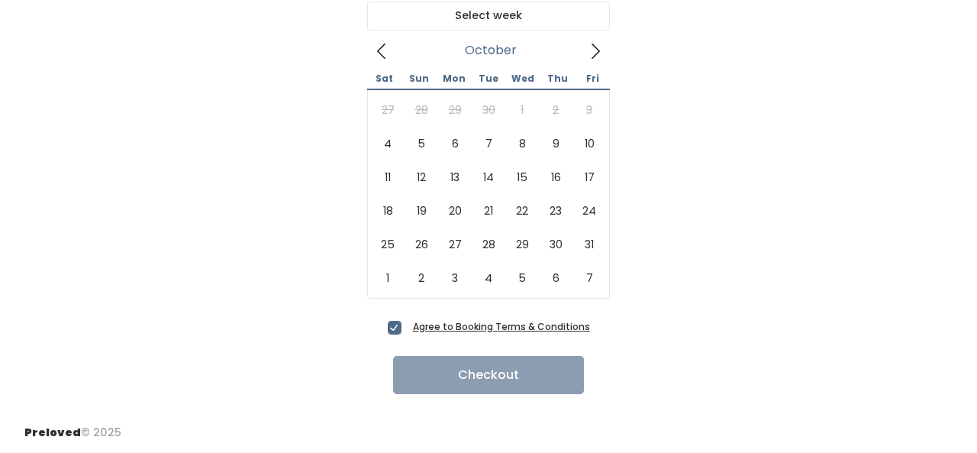
click at [593, 59] on icon at bounding box center [595, 51] width 17 height 17
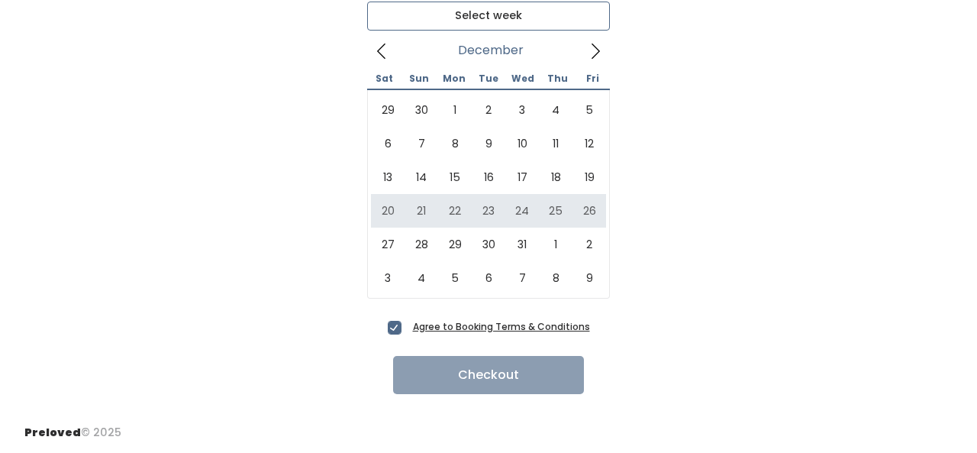
type input "December 20 to December 26"
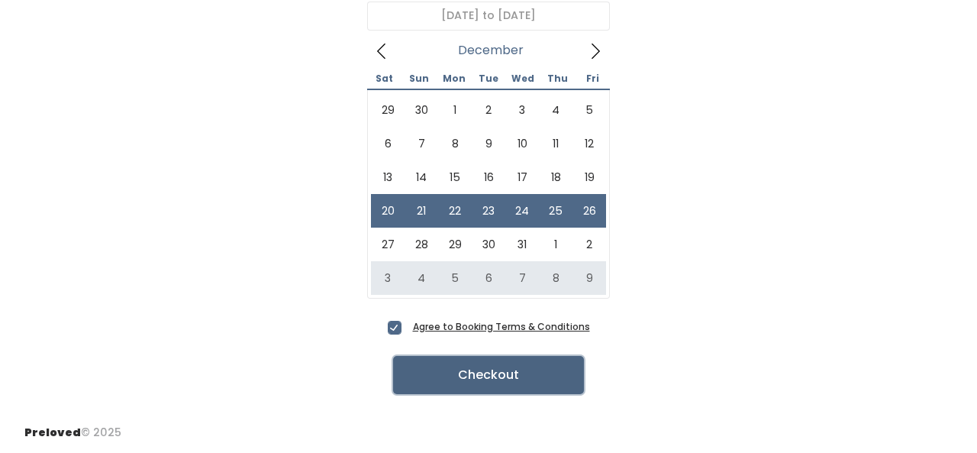
click at [505, 383] on button "Checkout" at bounding box center [488, 375] width 191 height 38
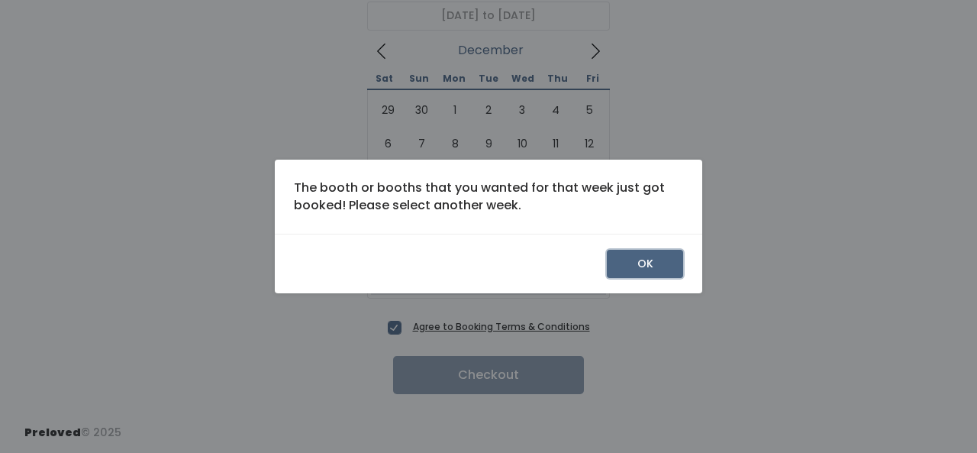
click at [640, 255] on button "OK" at bounding box center [645, 264] width 76 height 29
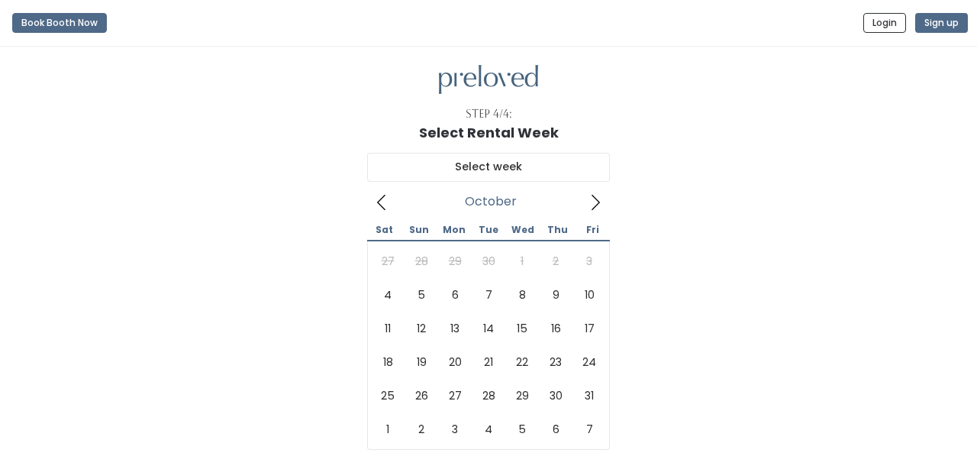
scroll to position [151, 0]
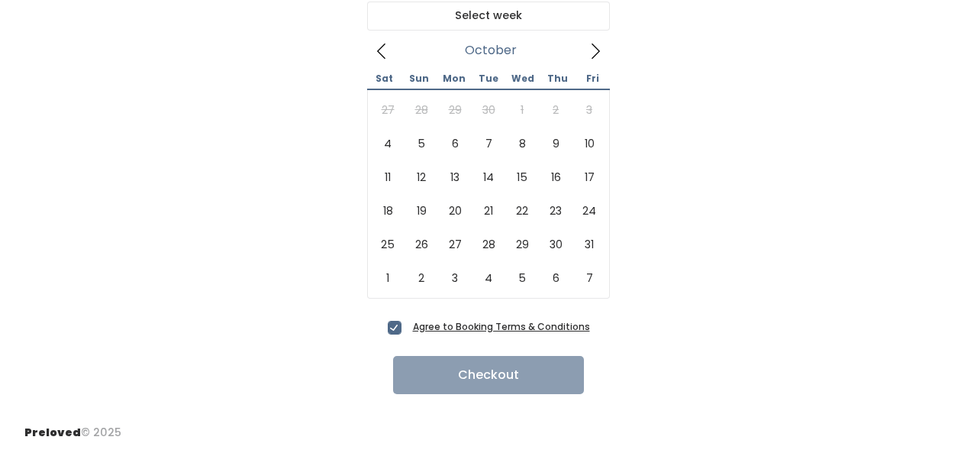
click at [597, 45] on icon at bounding box center [595, 51] width 17 height 17
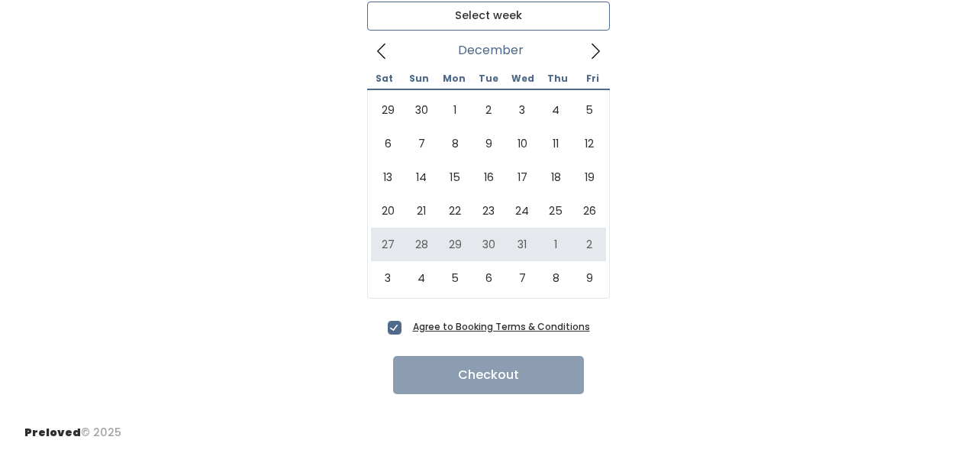
type input "[DATE] to [DATE]"
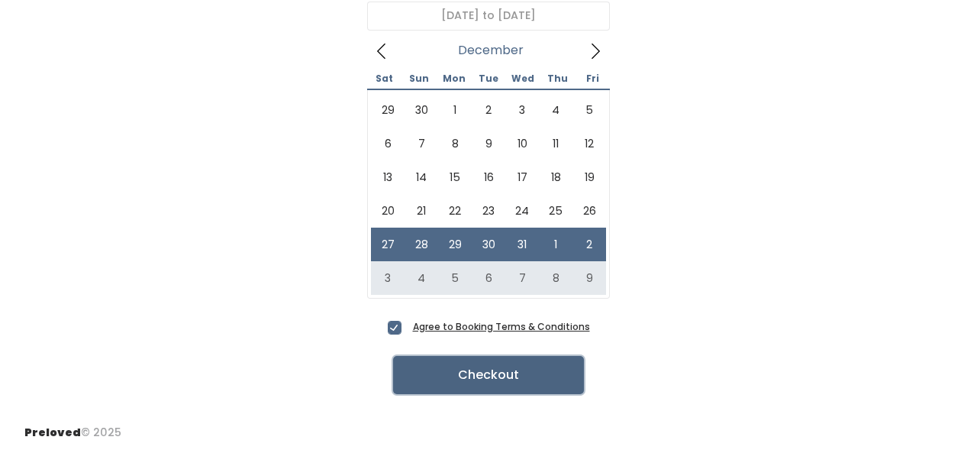
click at [528, 370] on button "Checkout" at bounding box center [488, 375] width 191 height 38
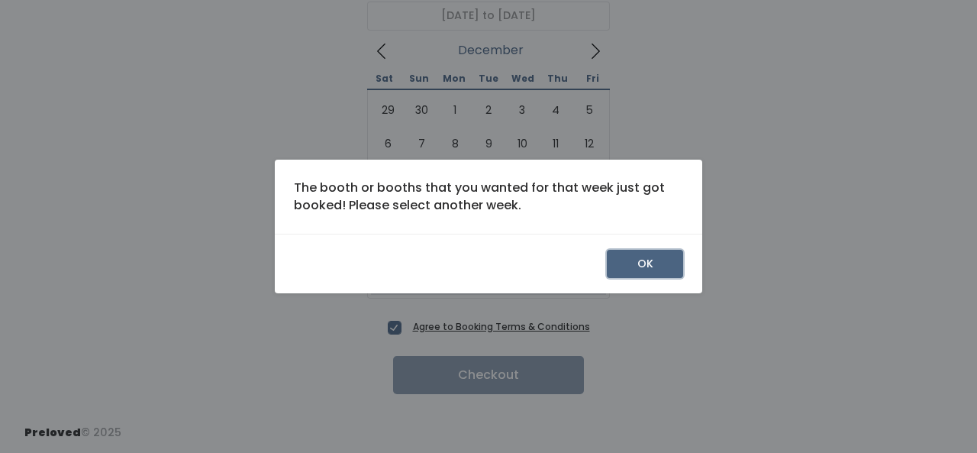
click at [654, 256] on button "OK" at bounding box center [645, 264] width 76 height 29
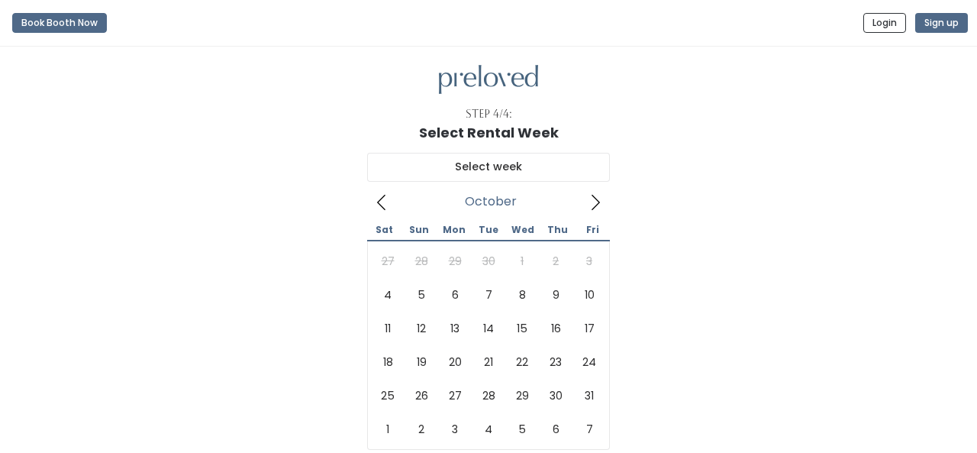
scroll to position [151, 0]
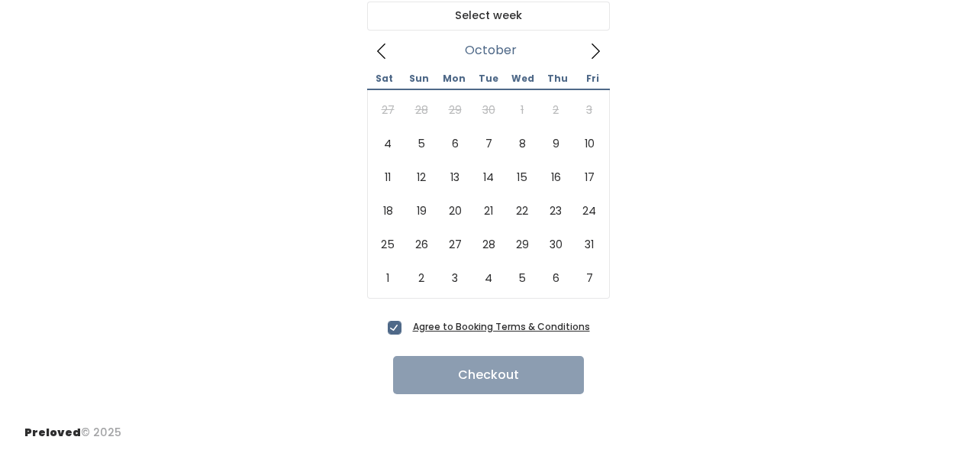
click at [601, 44] on icon at bounding box center [595, 51] width 17 height 17
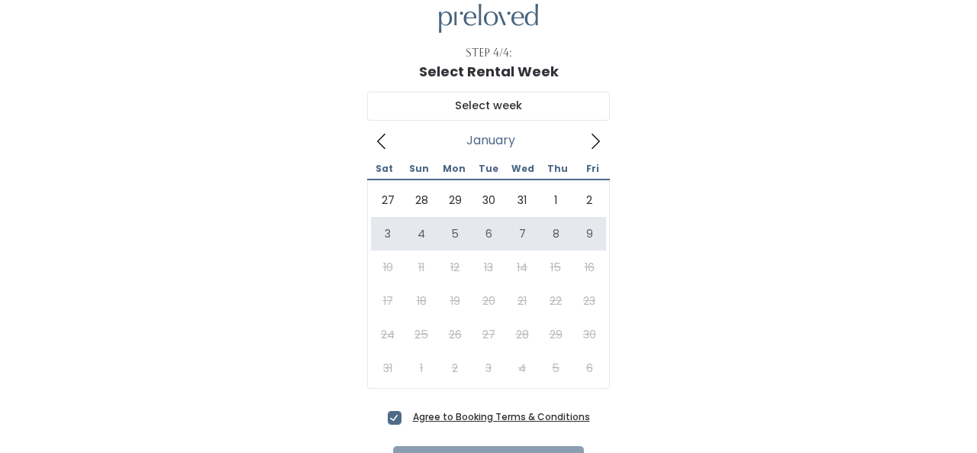
scroll to position [92, 0]
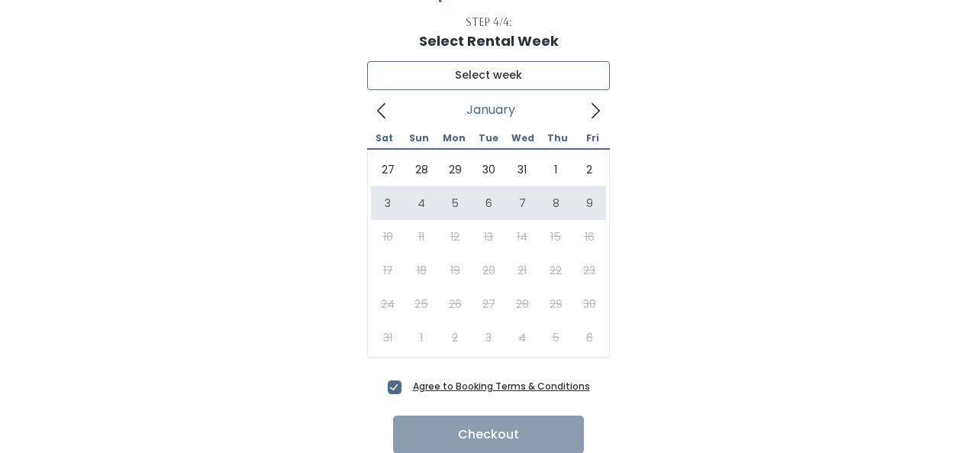
type input "[DATE] to [DATE]"
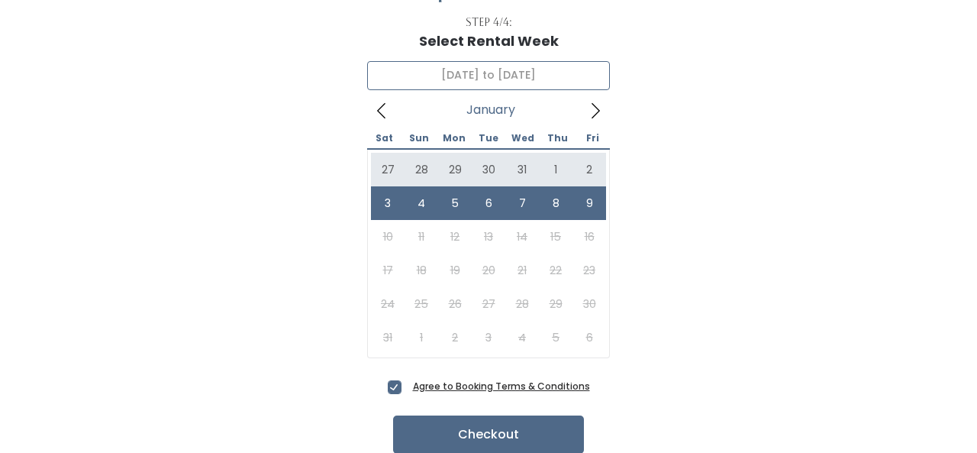
scroll to position [151, 0]
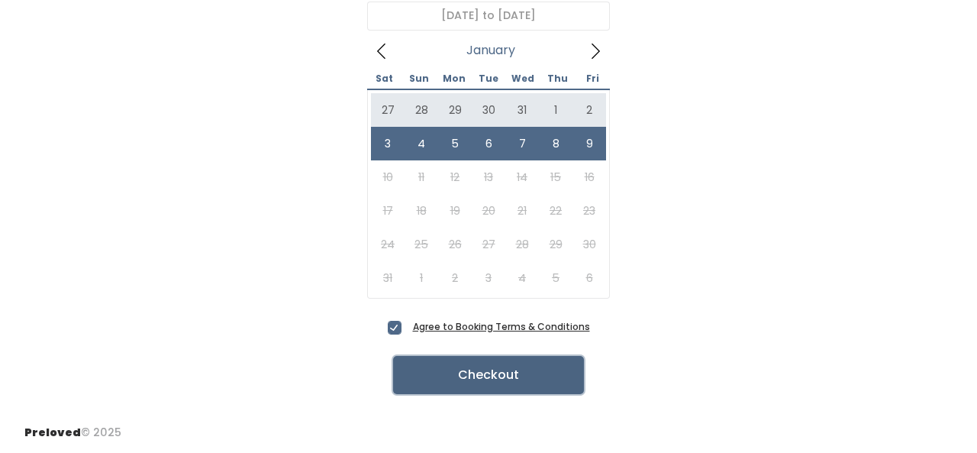
click at [505, 382] on button "Checkout" at bounding box center [488, 375] width 191 height 38
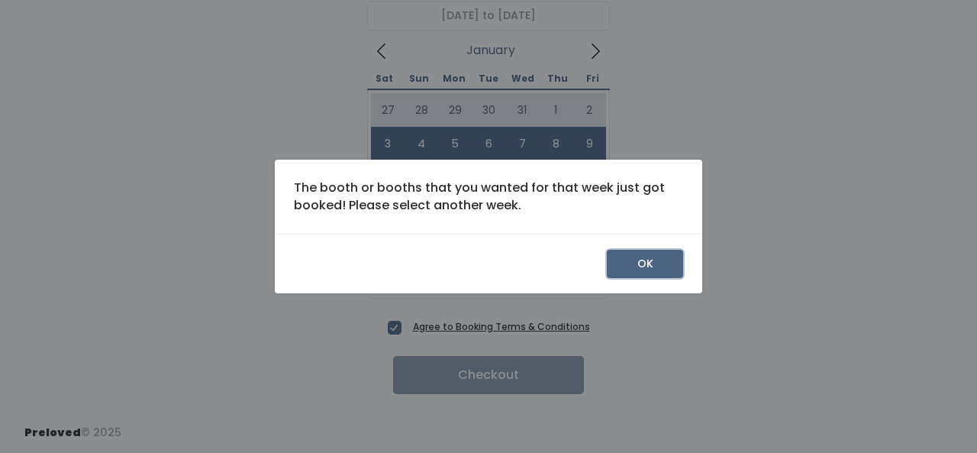
click at [676, 269] on button "OK" at bounding box center [645, 264] width 76 height 29
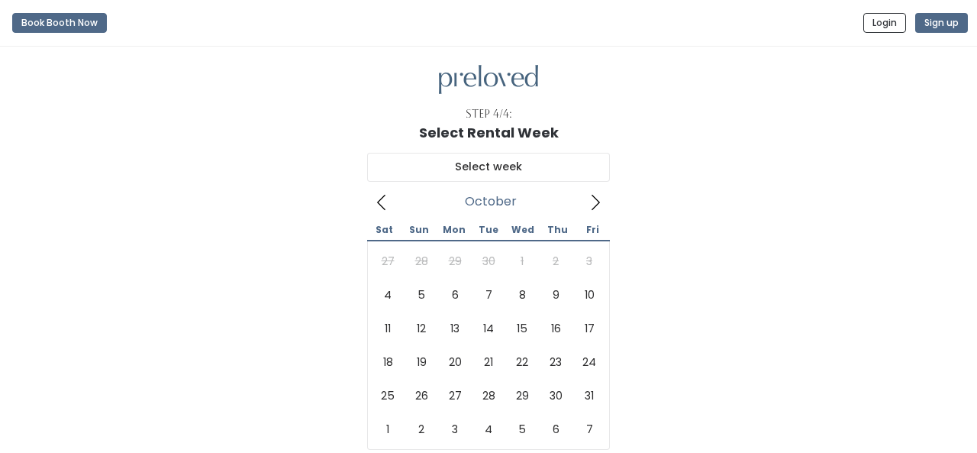
scroll to position [151, 0]
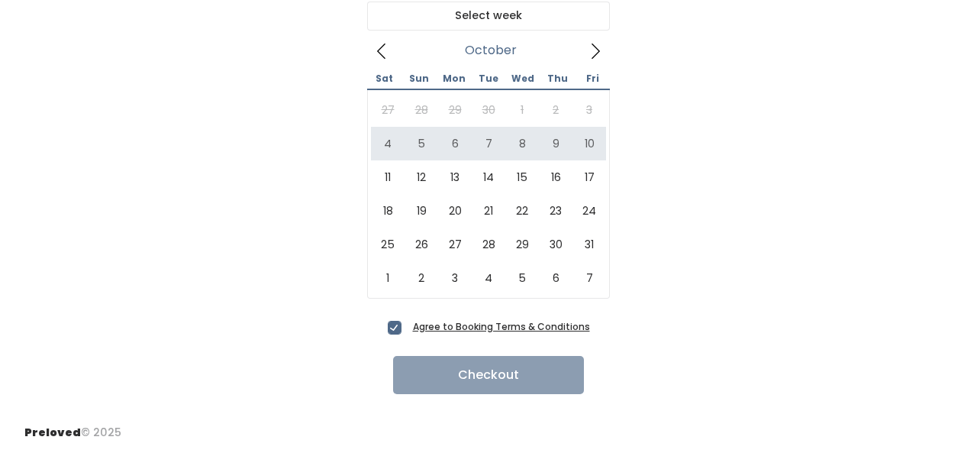
click at [377, 47] on icon at bounding box center [381, 51] width 17 height 17
type input "October 4 to October 10"
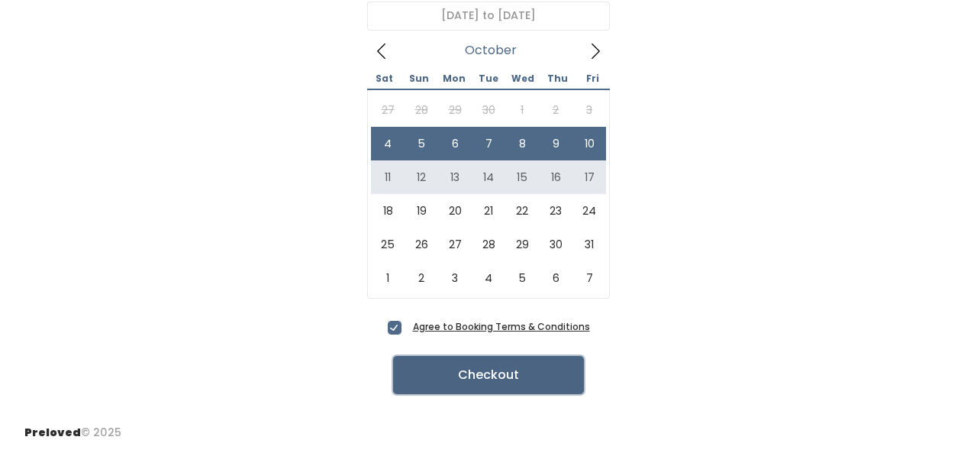
click at [547, 376] on button "Checkout" at bounding box center [488, 375] width 191 height 38
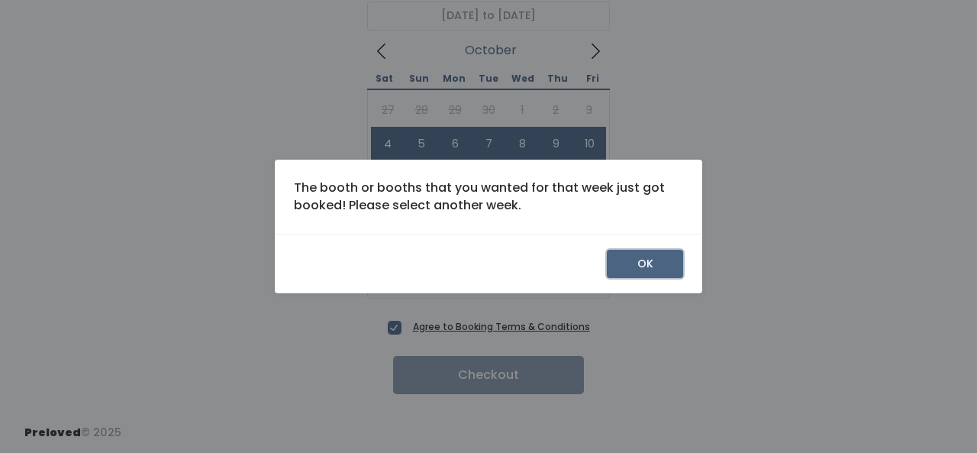
click at [676, 260] on button "OK" at bounding box center [645, 264] width 76 height 29
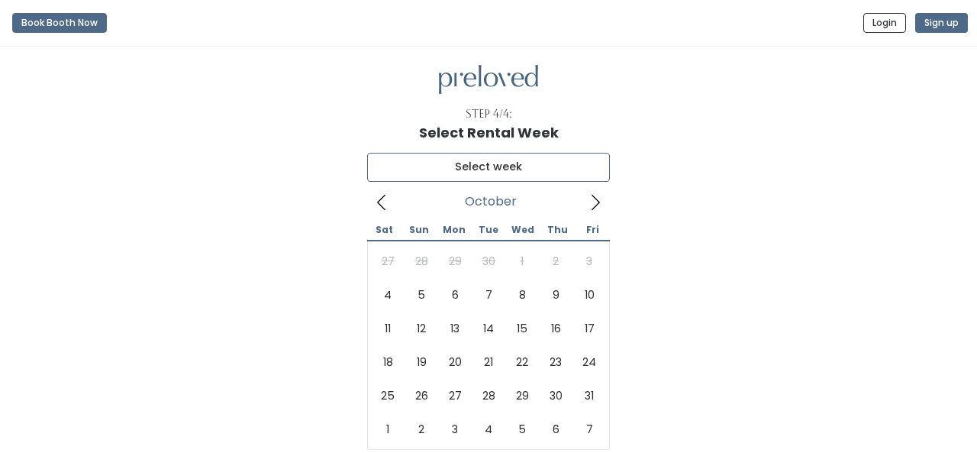
click at [500, 164] on input "text" at bounding box center [488, 167] width 243 height 29
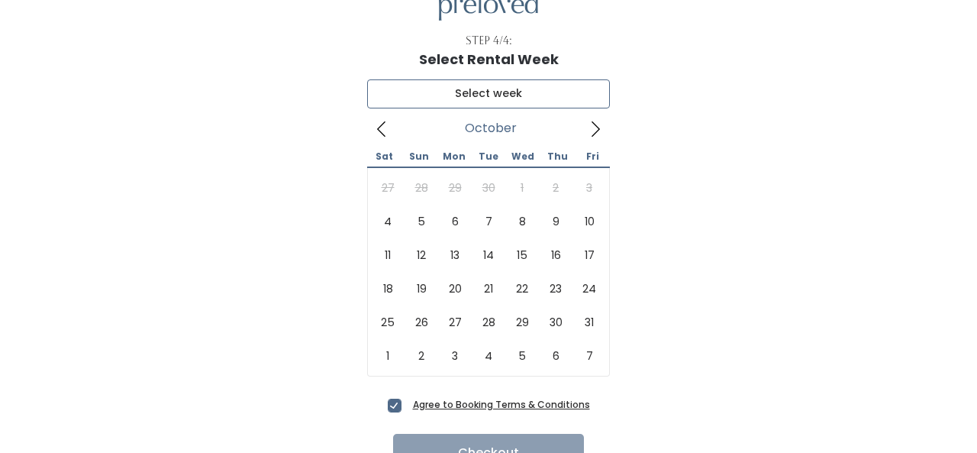
scroll to position [115, 0]
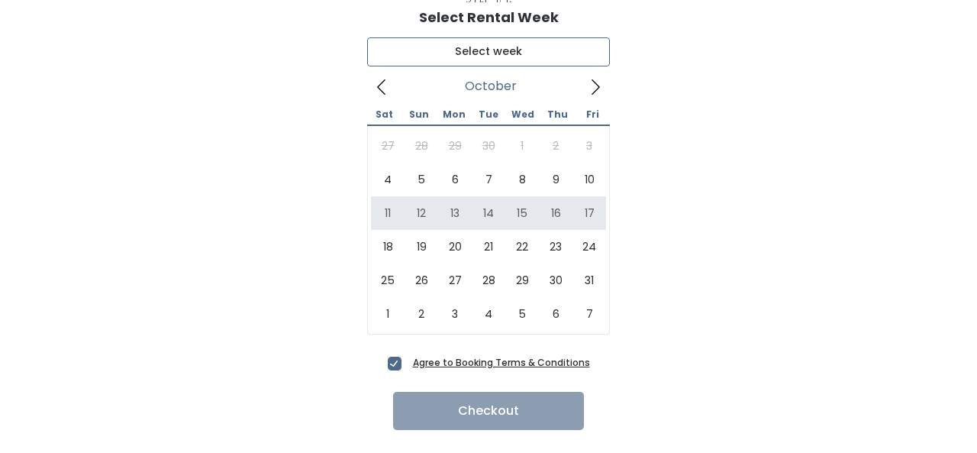
type input "October 11 to October 17"
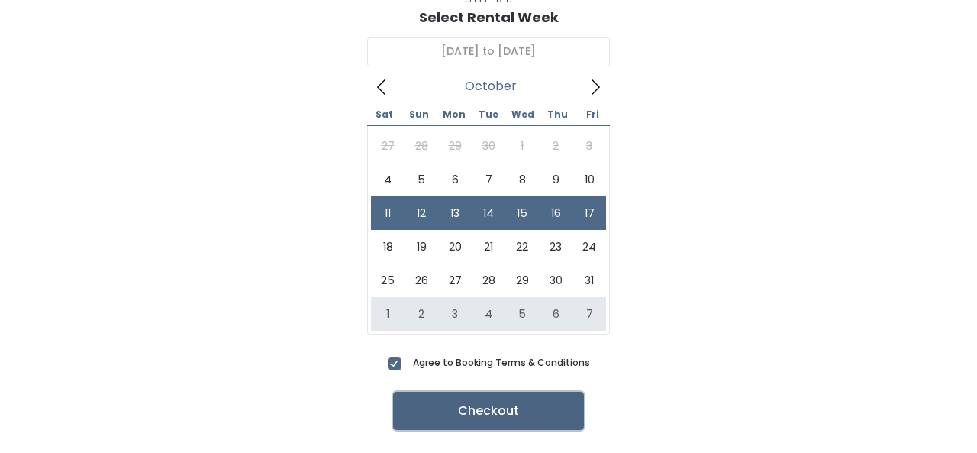
click at [482, 423] on button "Checkout" at bounding box center [488, 411] width 191 height 38
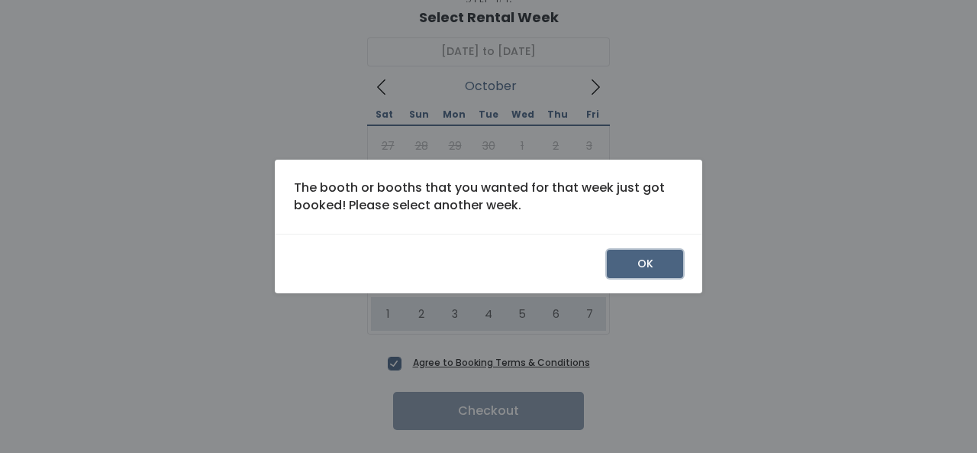
click at [648, 266] on button "OK" at bounding box center [645, 264] width 76 height 29
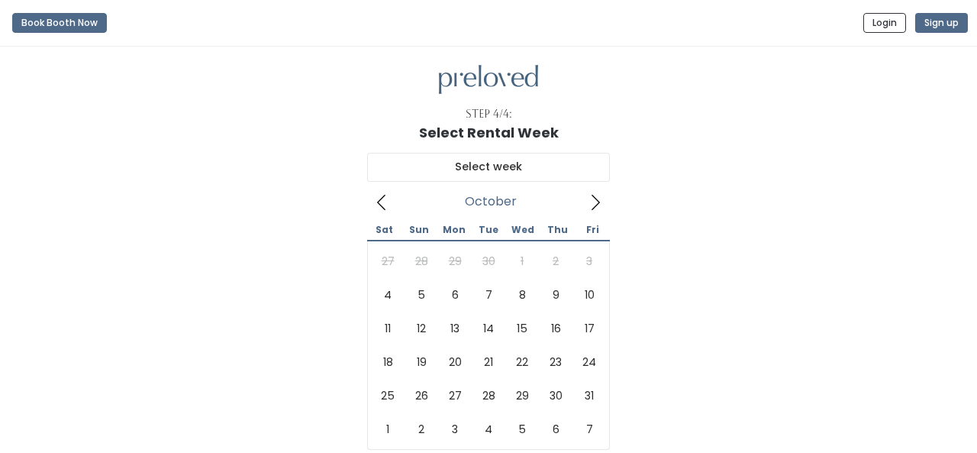
scroll to position [114, 0]
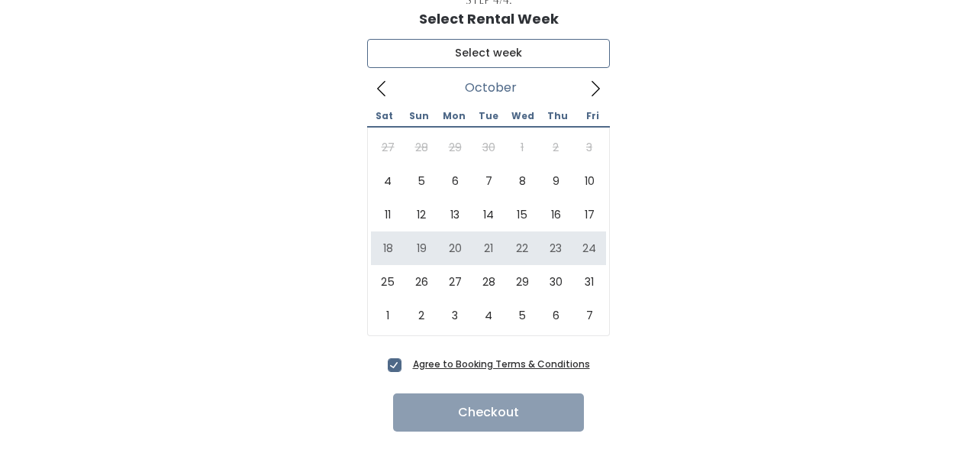
type input "[DATE] to [DATE]"
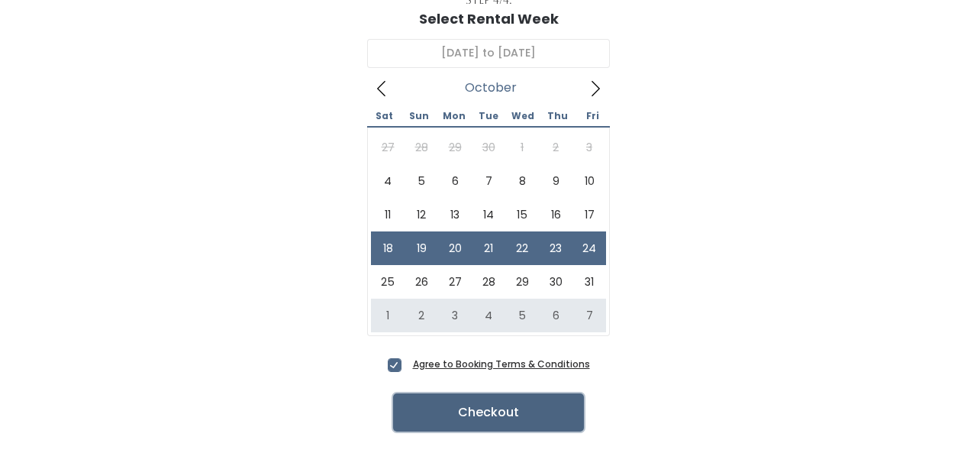
click at [482, 416] on button "Checkout" at bounding box center [488, 412] width 191 height 38
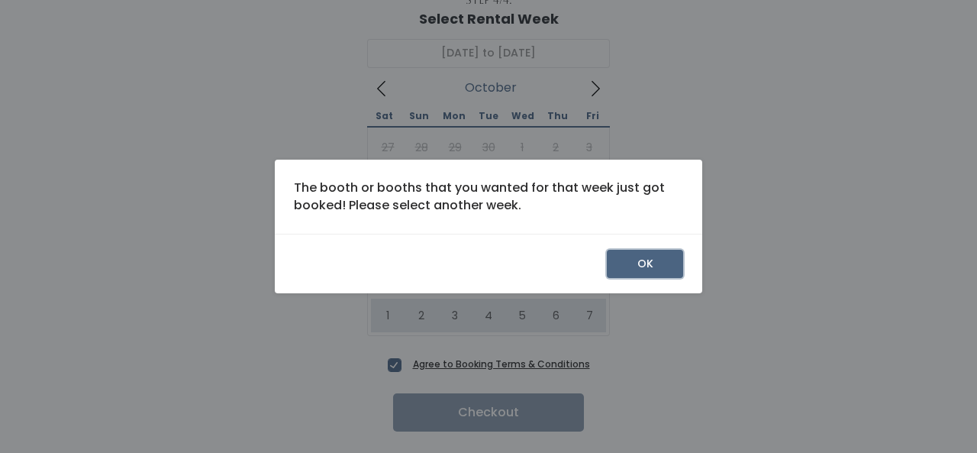
click at [661, 259] on button "OK" at bounding box center [645, 264] width 76 height 29
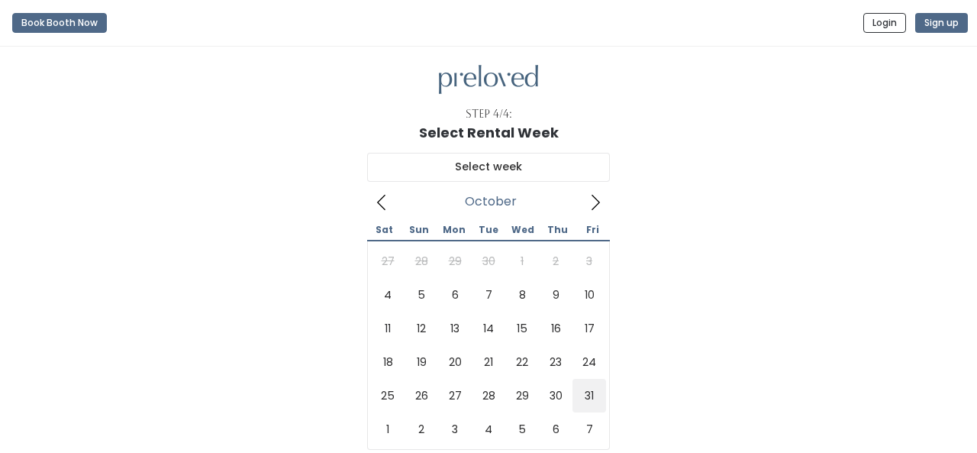
scroll to position [112, 0]
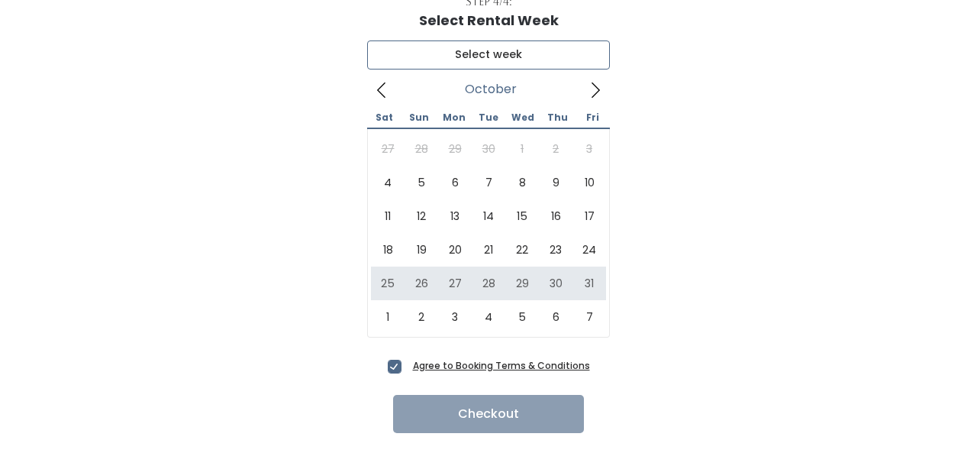
type input "October 25 to October 31"
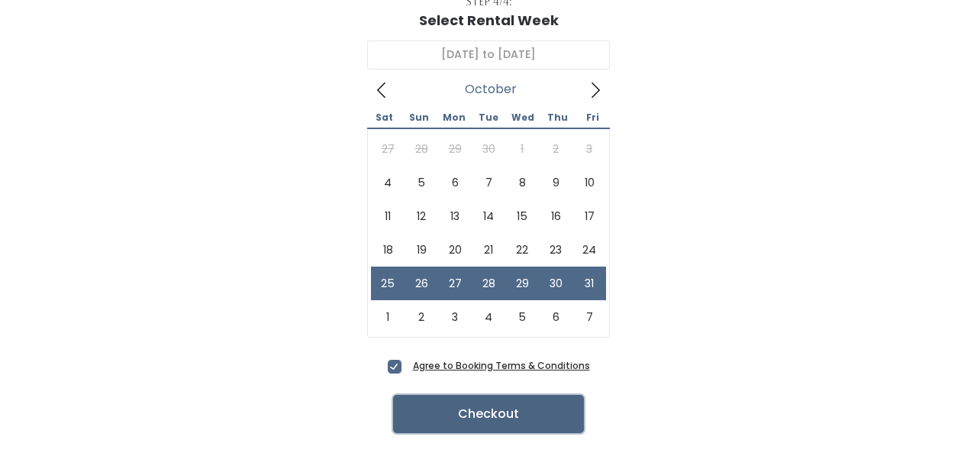
click at [512, 423] on button "Checkout" at bounding box center [488, 414] width 191 height 38
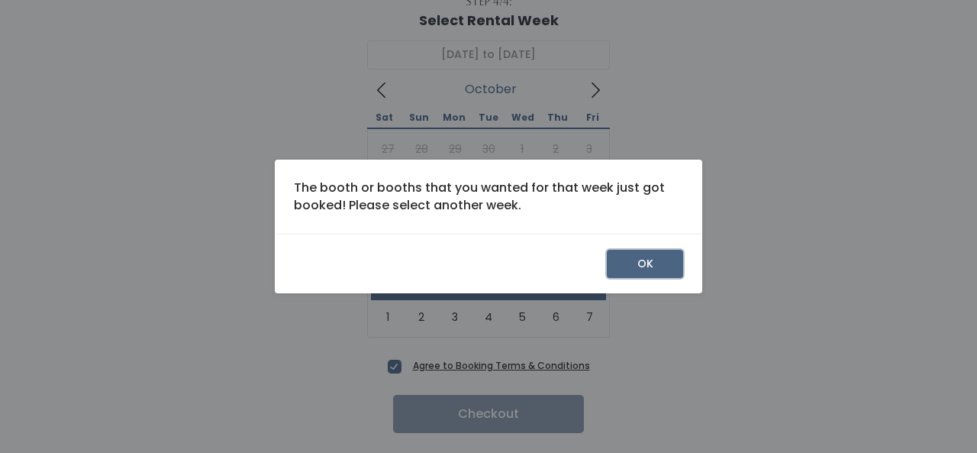
click at [644, 260] on button "OK" at bounding box center [645, 264] width 76 height 29
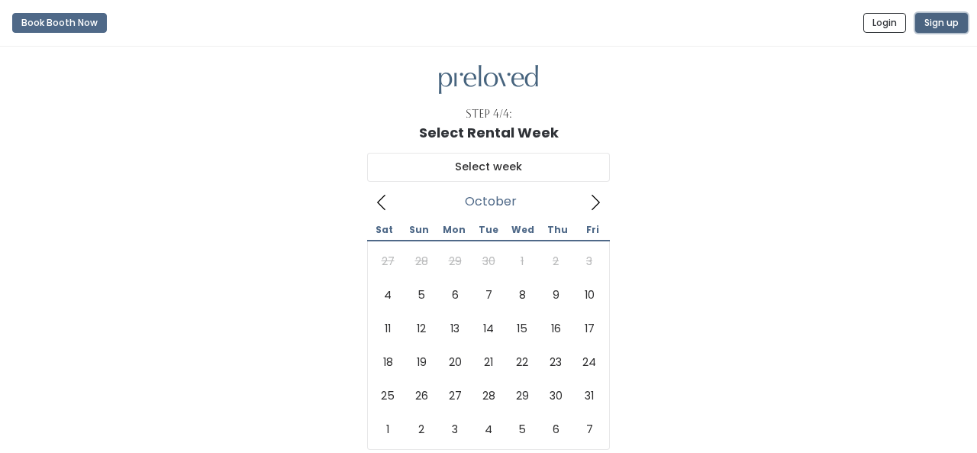
click at [957, 26] on button "Sign up" at bounding box center [941, 23] width 53 height 20
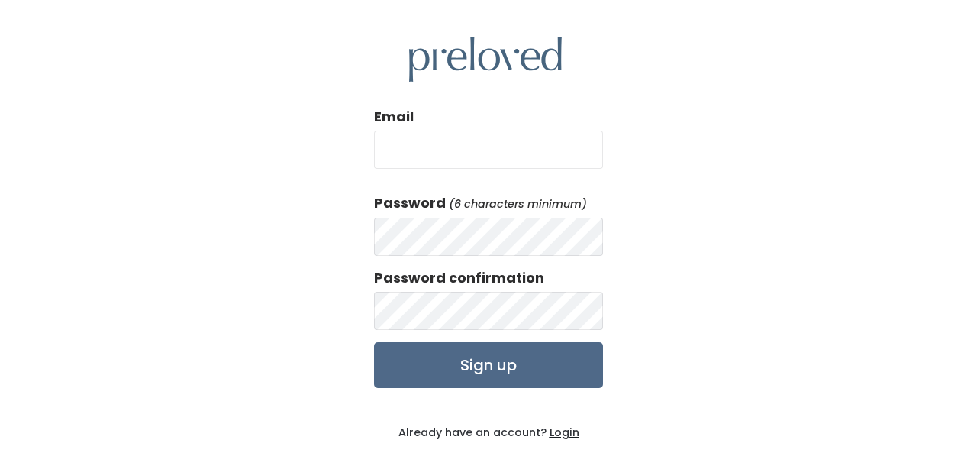
click at [421, 154] on input "Email" at bounding box center [488, 150] width 229 height 38
type input "maribelbard92@gmail.com"
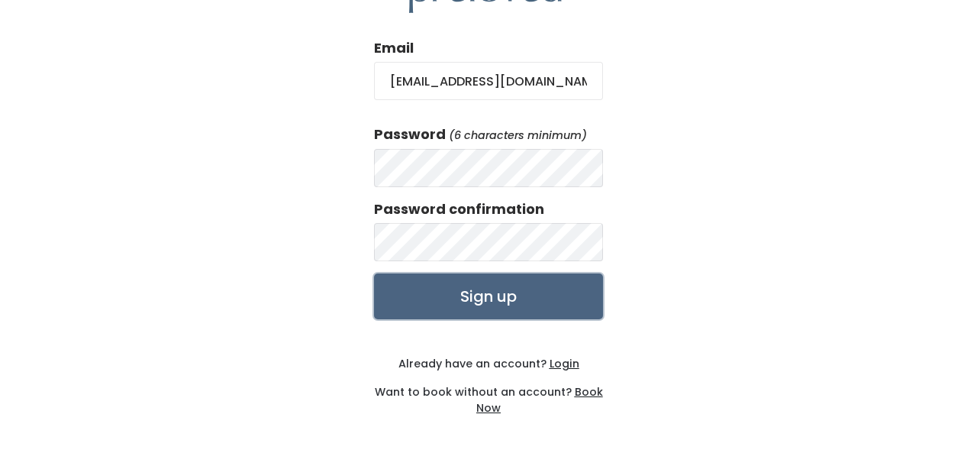
click at [524, 293] on input "Sign up" at bounding box center [488, 296] width 229 height 46
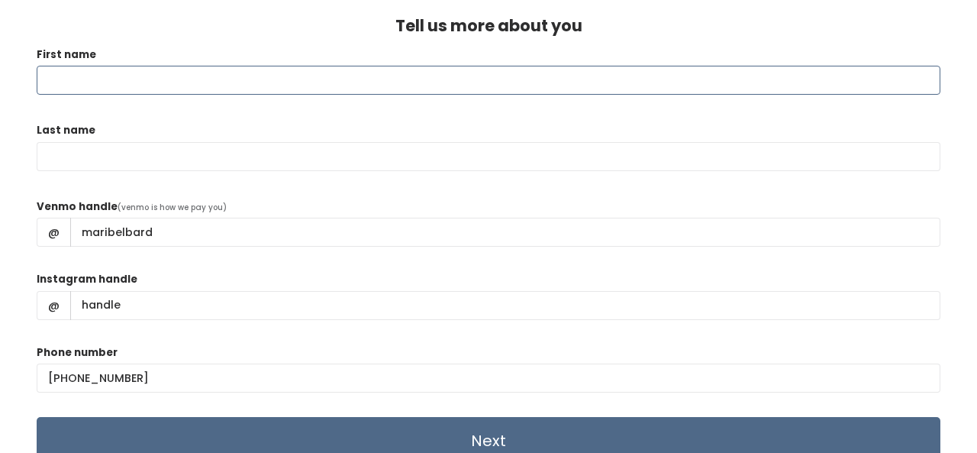
scroll to position [79, 0]
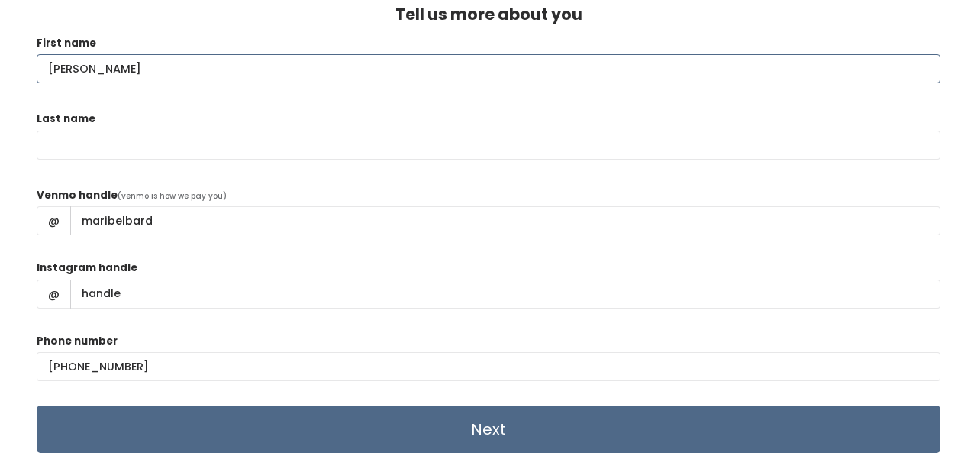
type input "Maribel"
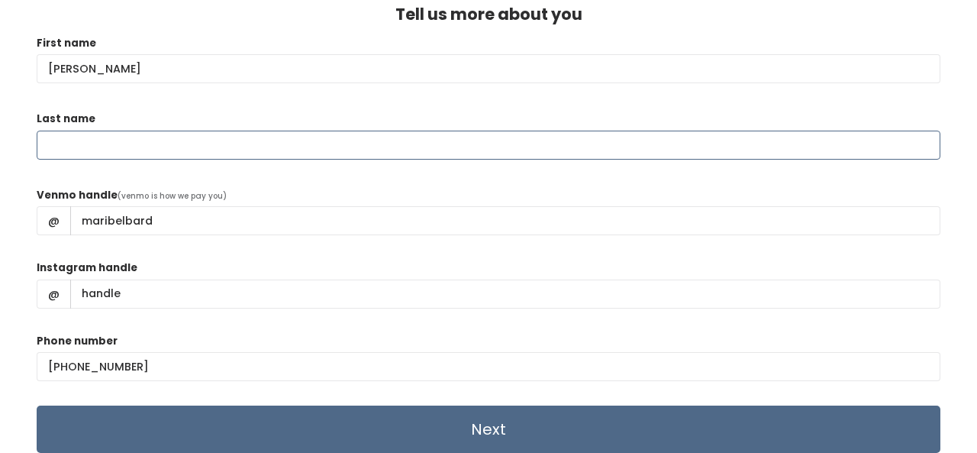
click at [95, 147] on input "Last name" at bounding box center [489, 145] width 904 height 29
type input "Bardan"
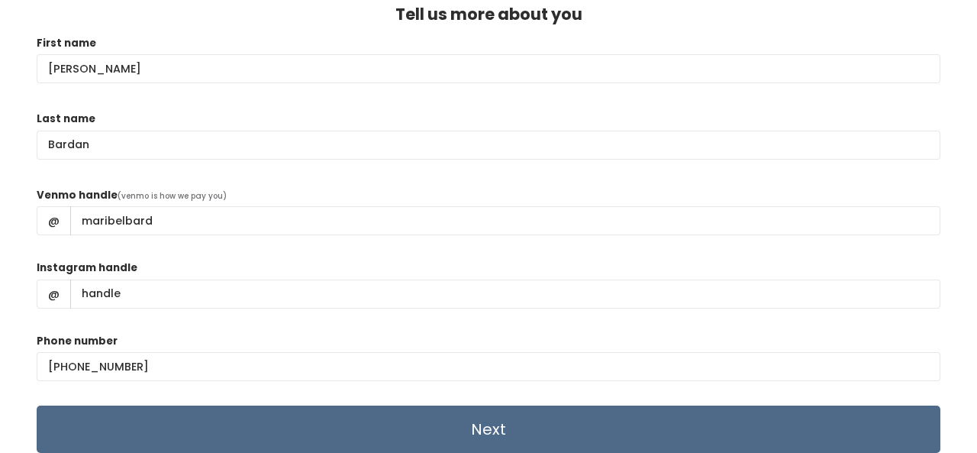
click at [174, 95] on div "First name Maribel" at bounding box center [489, 67] width 904 height 64
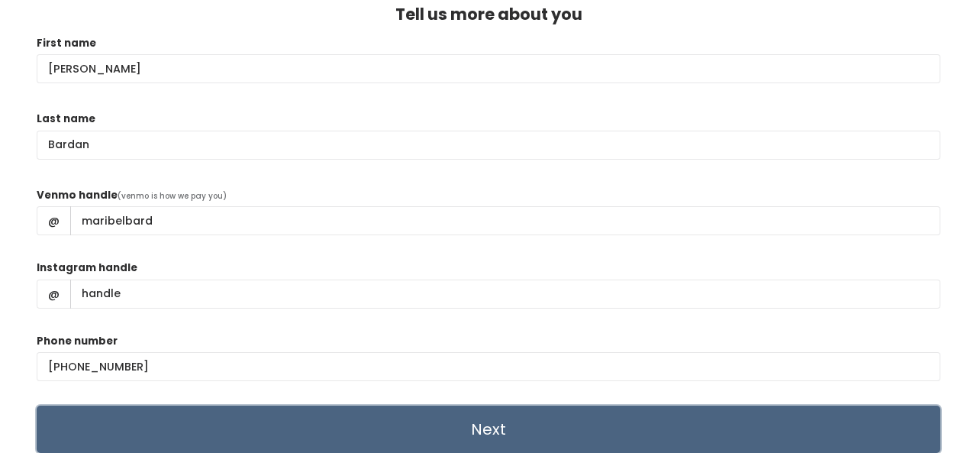
click at [479, 434] on input "Next" at bounding box center [489, 428] width 904 height 47
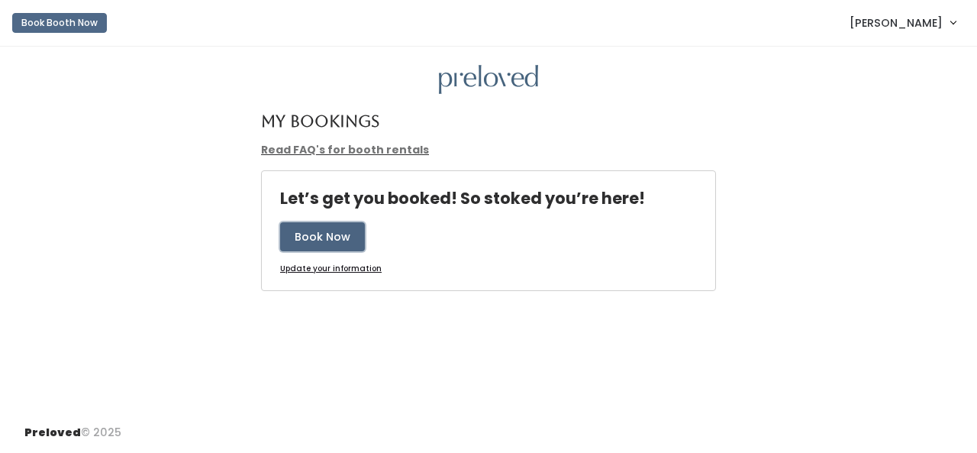
click at [313, 237] on button "Book Now" at bounding box center [322, 236] width 85 height 29
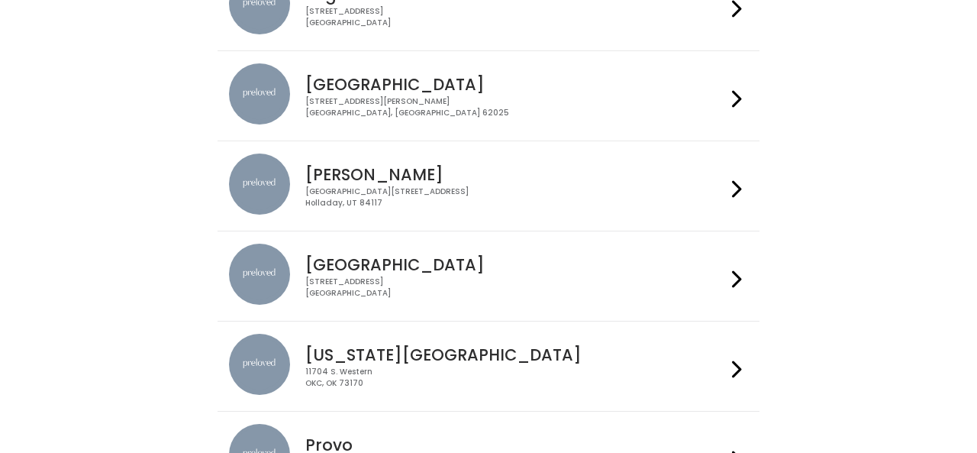
scroll to position [189, 0]
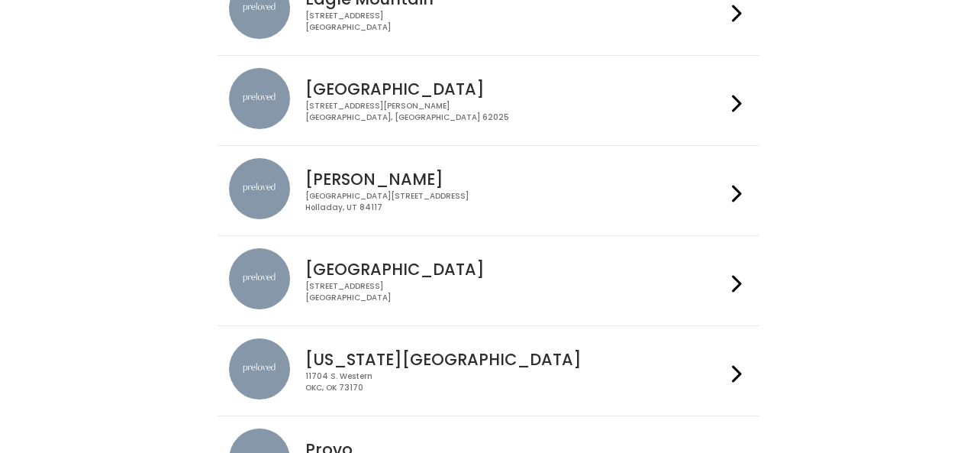
click at [333, 273] on h4 "[GEOGRAPHIC_DATA]" at bounding box center [515, 269] width 420 height 18
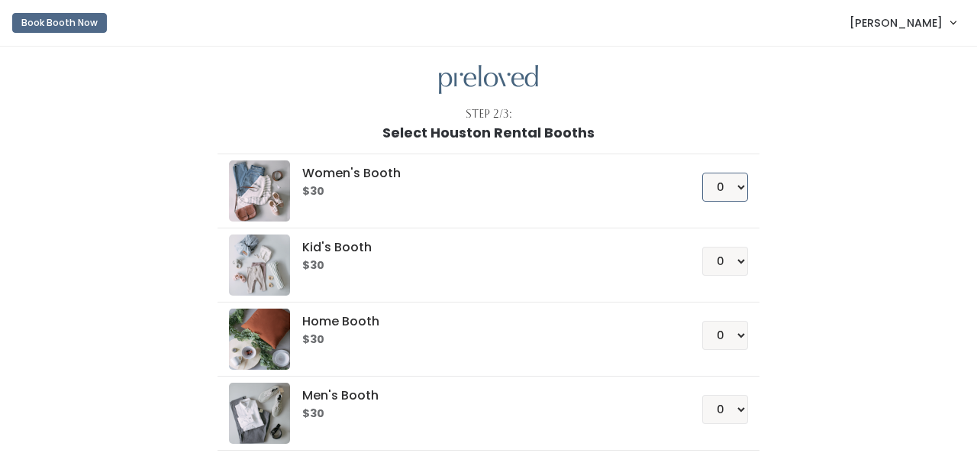
click at [737, 188] on select "0 1 2 3 4" at bounding box center [725, 187] width 46 height 29
select select "1"
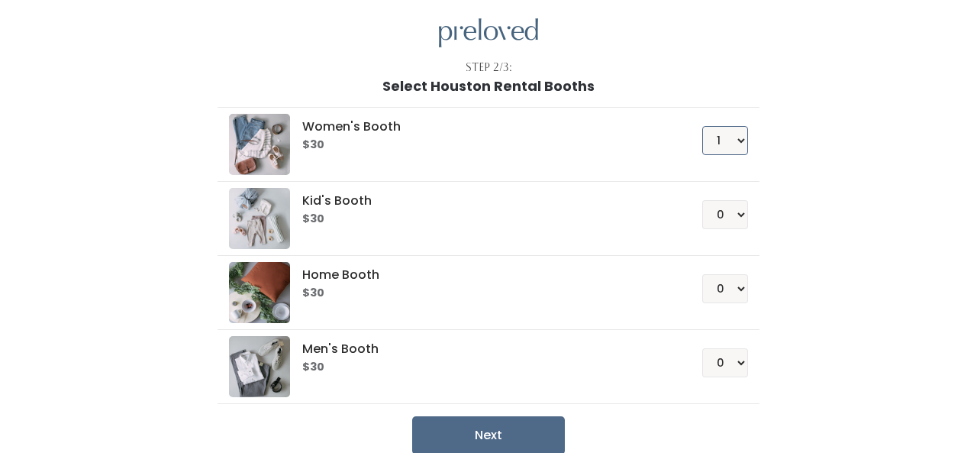
scroll to position [125, 0]
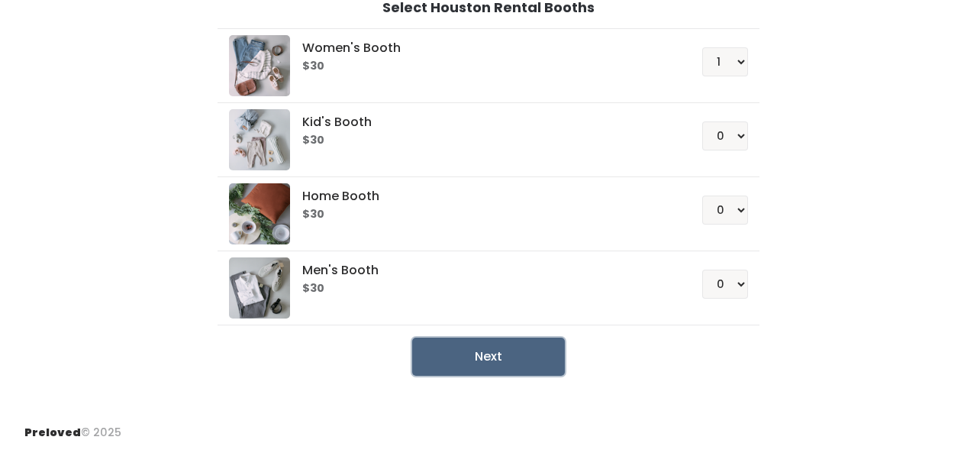
click at [544, 363] on button "Next" at bounding box center [488, 356] width 153 height 38
click at [503, 359] on button "Next" at bounding box center [488, 356] width 153 height 38
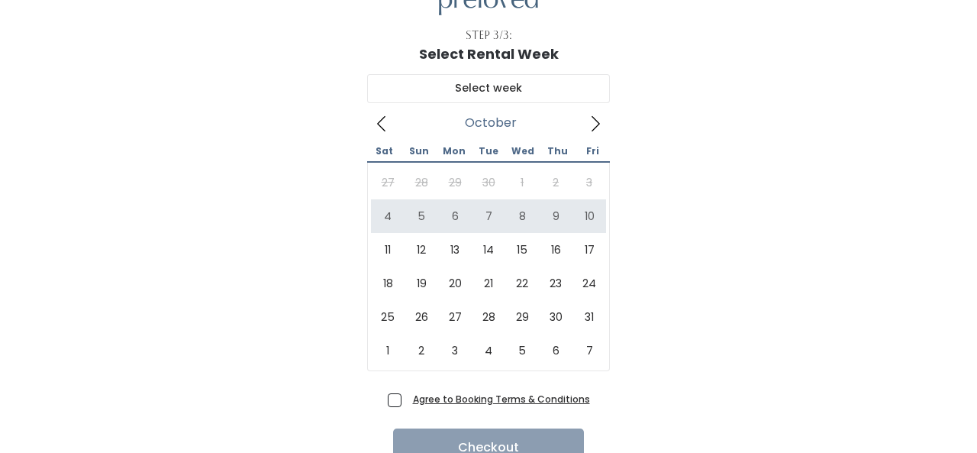
scroll to position [80, 0]
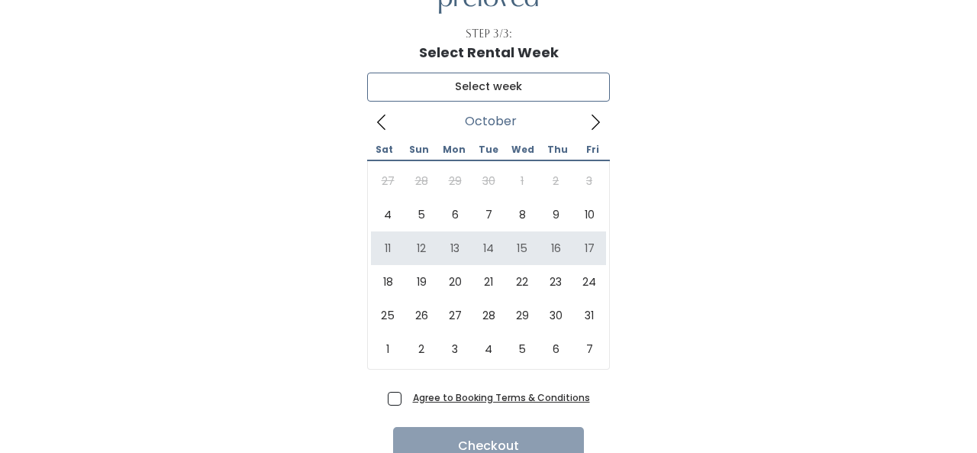
type input "October 11 to October 17"
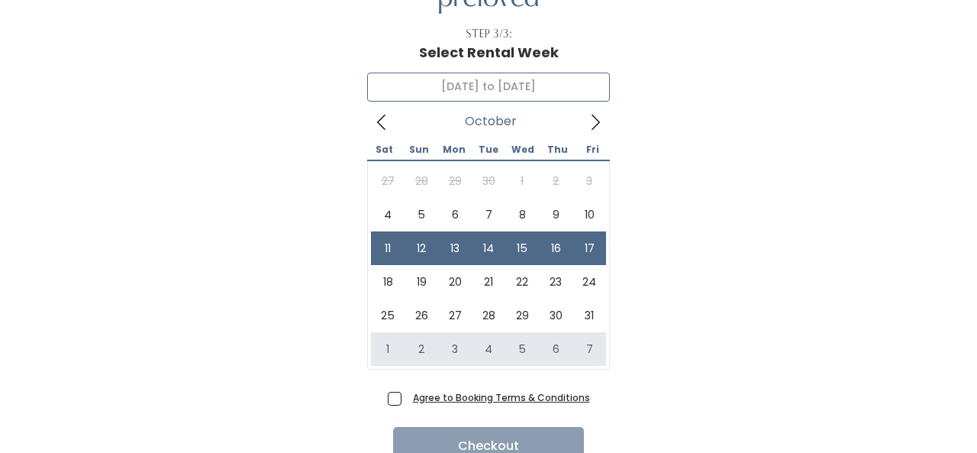
scroll to position [151, 0]
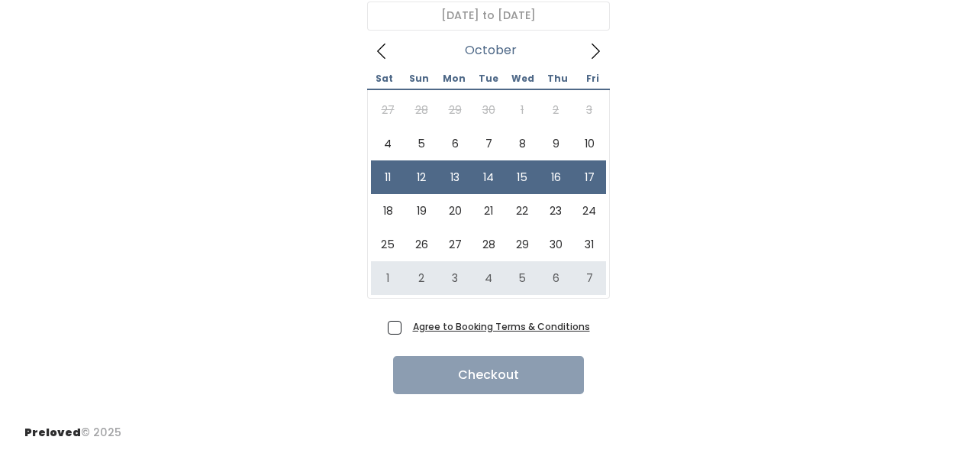
click at [407, 325] on span "Agree to Booking Terms & Conditions" at bounding box center [498, 325] width 183 height 15
click at [407, 325] on input "Agree to Booking Terms & Conditions" at bounding box center [412, 323] width 10 height 10
checkbox input "true"
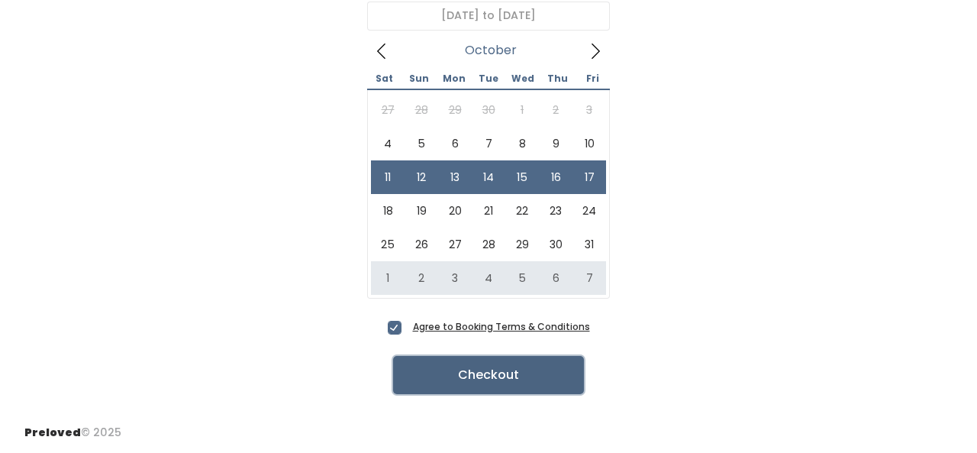
click at [528, 384] on button "Checkout" at bounding box center [488, 375] width 191 height 38
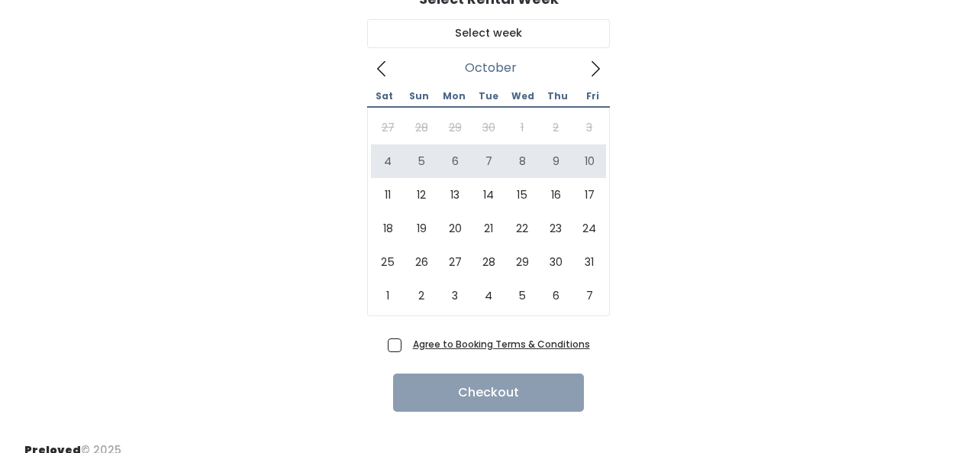
scroll to position [138, 0]
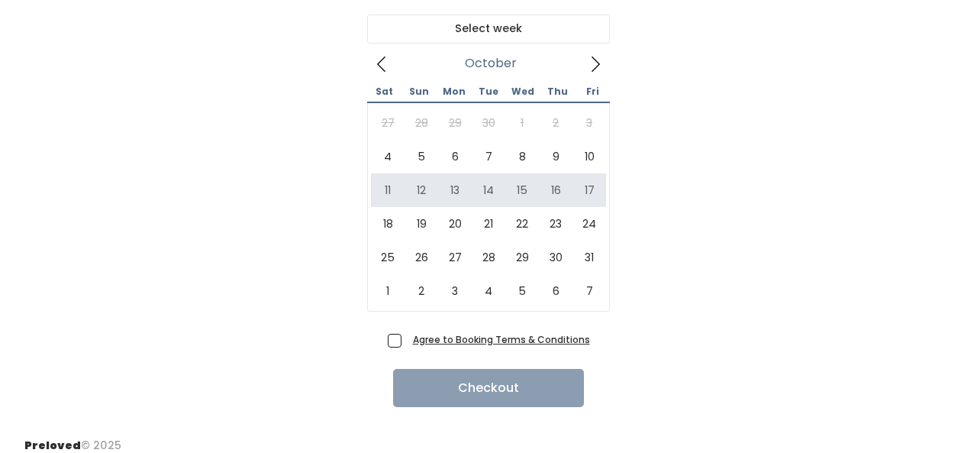
click at [785, 165] on div "October 2025 Sat Sun Mon Tue Wed Thu Fri 27 28 29 30 1 2 3 4 5 6 7 8 9 10 11 12…" at bounding box center [488, 165] width 928 height 326
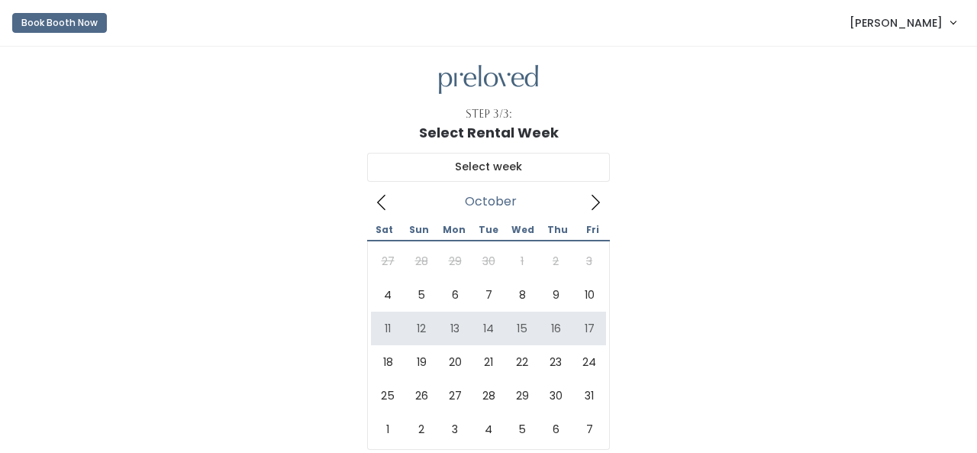
click at [915, 19] on span "[PERSON_NAME]" at bounding box center [896, 23] width 93 height 17
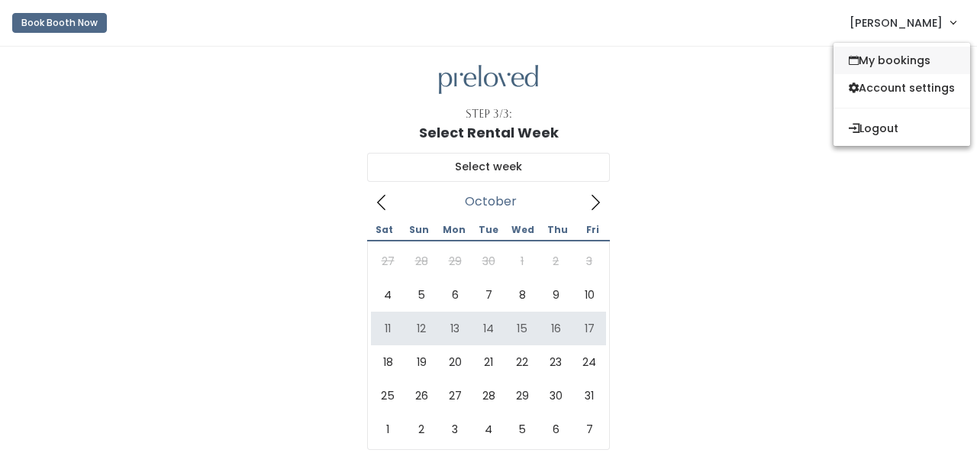
click at [886, 66] on link "My bookings" at bounding box center [902, 60] width 137 height 27
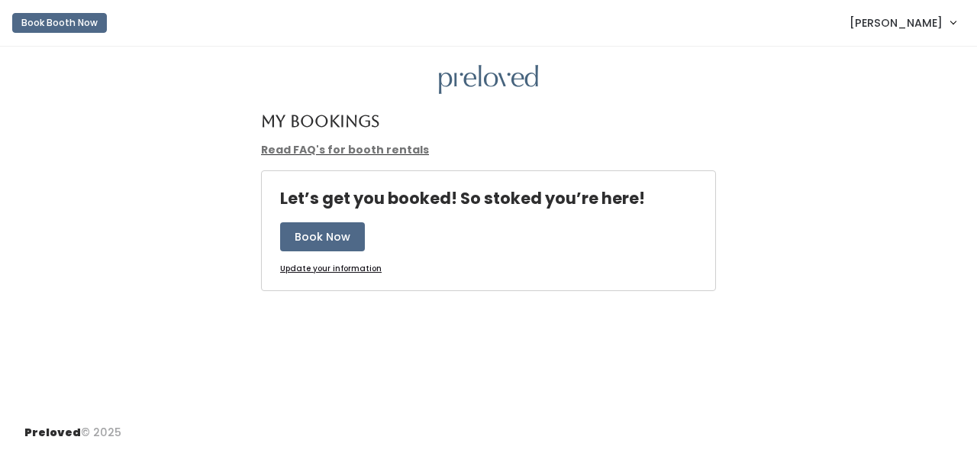
click at [912, 34] on link "[PERSON_NAME]" at bounding box center [902, 22] width 137 height 33
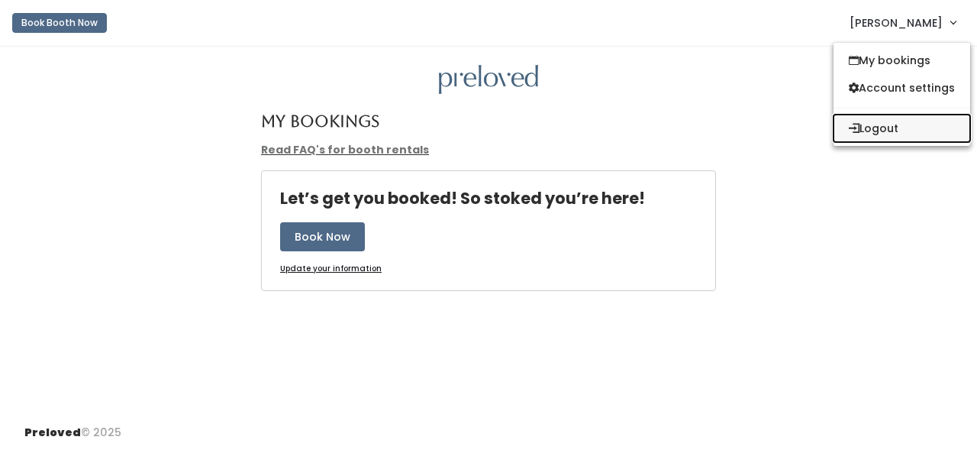
click at [854, 141] on button "Logout" at bounding box center [902, 128] width 137 height 27
